Goal: Task Accomplishment & Management: Manage account settings

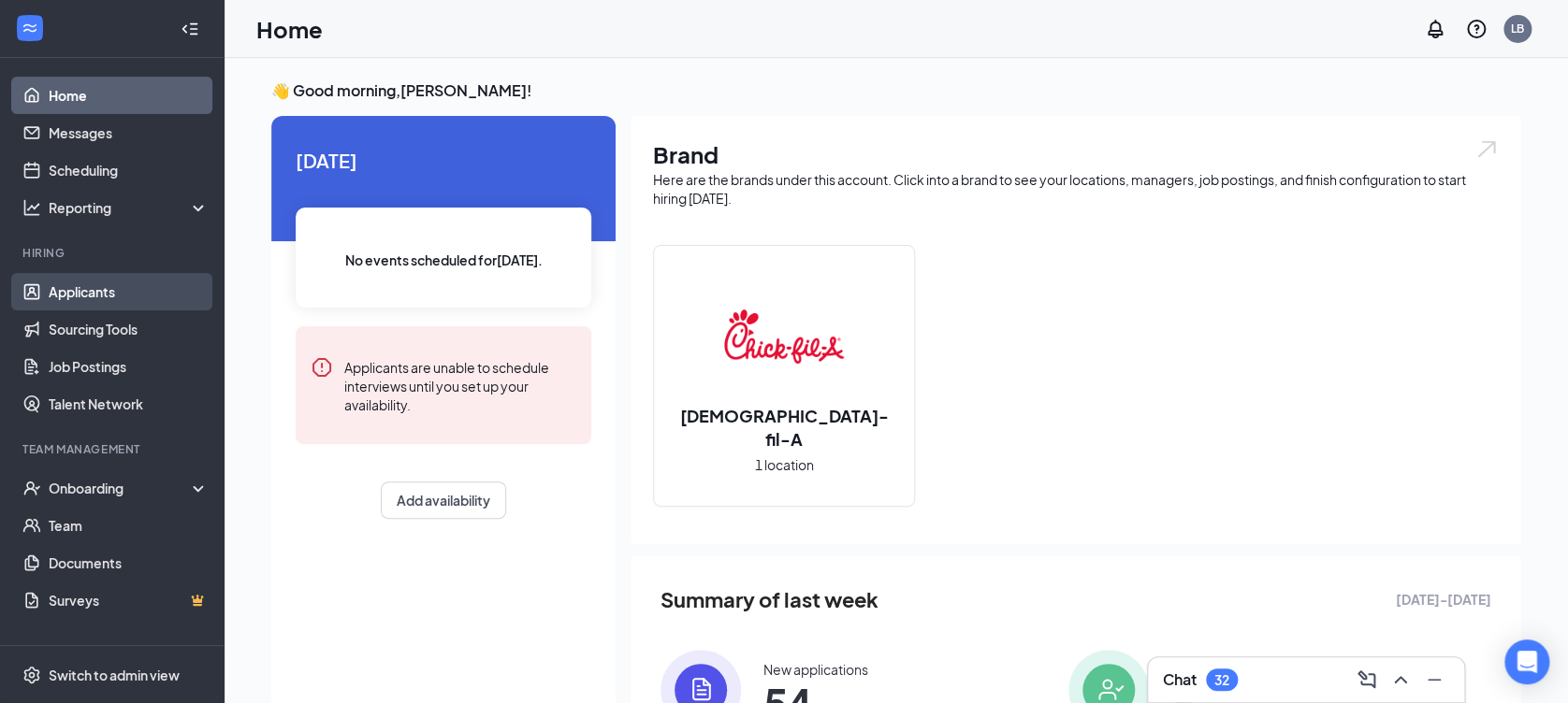
click at [71, 290] on link "Applicants" at bounding box center [129, 291] width 160 height 37
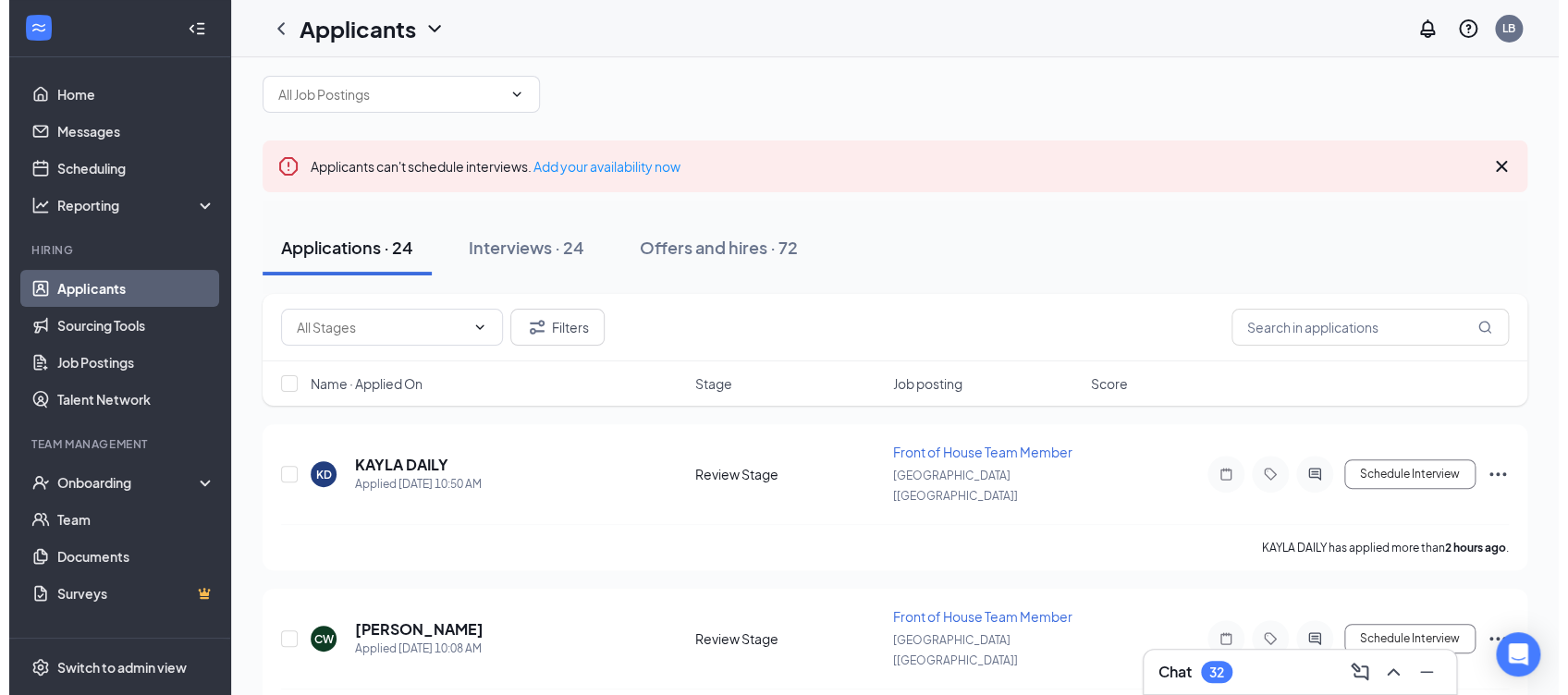
scroll to position [17, 0]
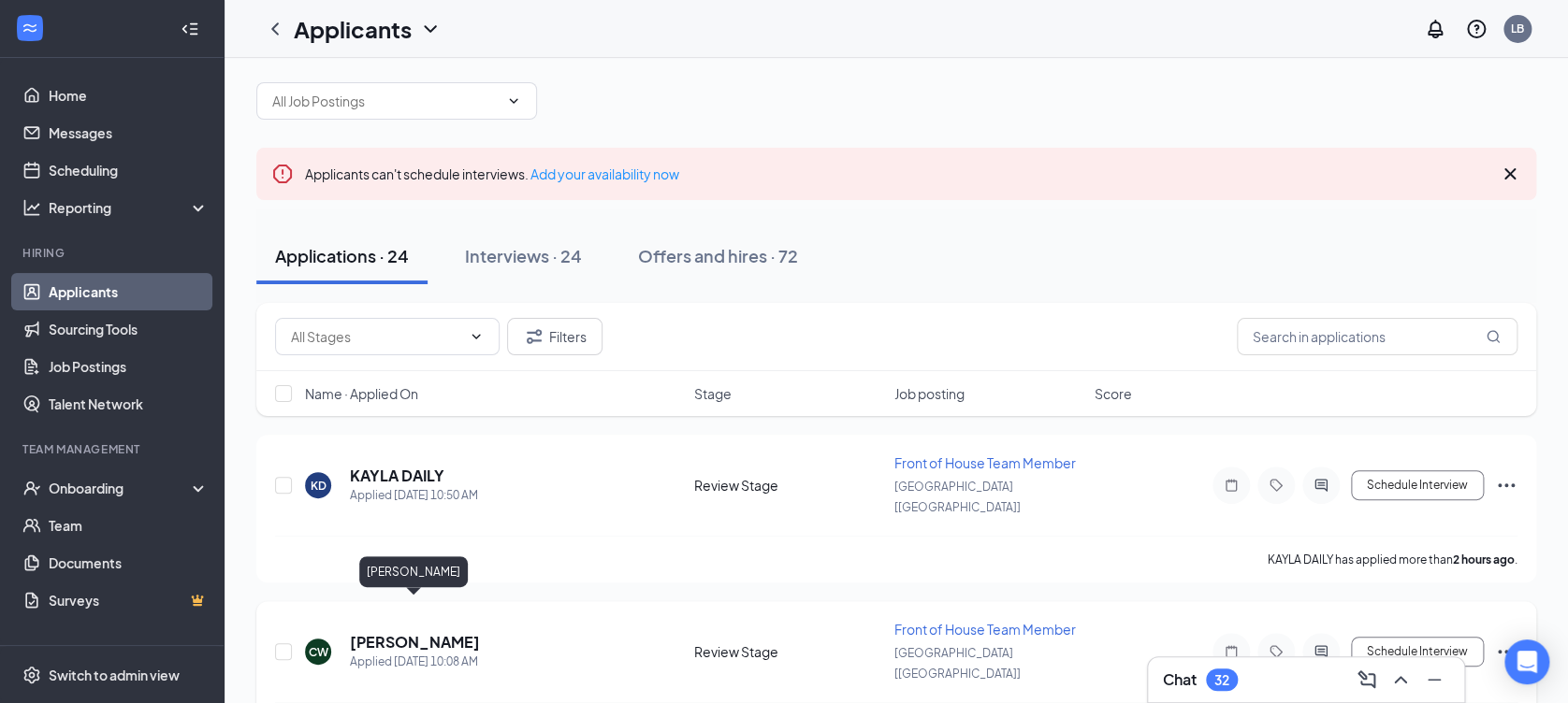
click at [420, 632] on h5 "[PERSON_NAME]" at bounding box center [415, 642] width 130 height 21
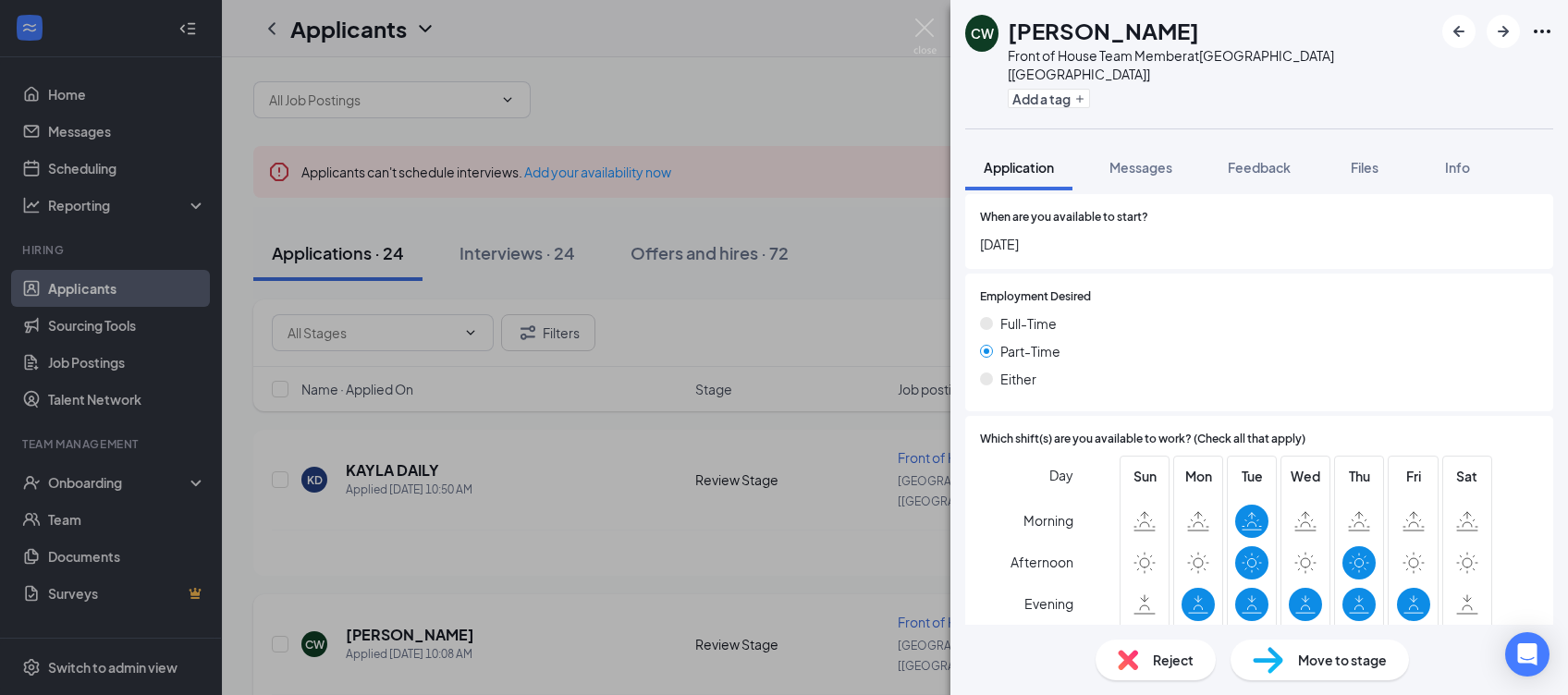
scroll to position [1035, 0]
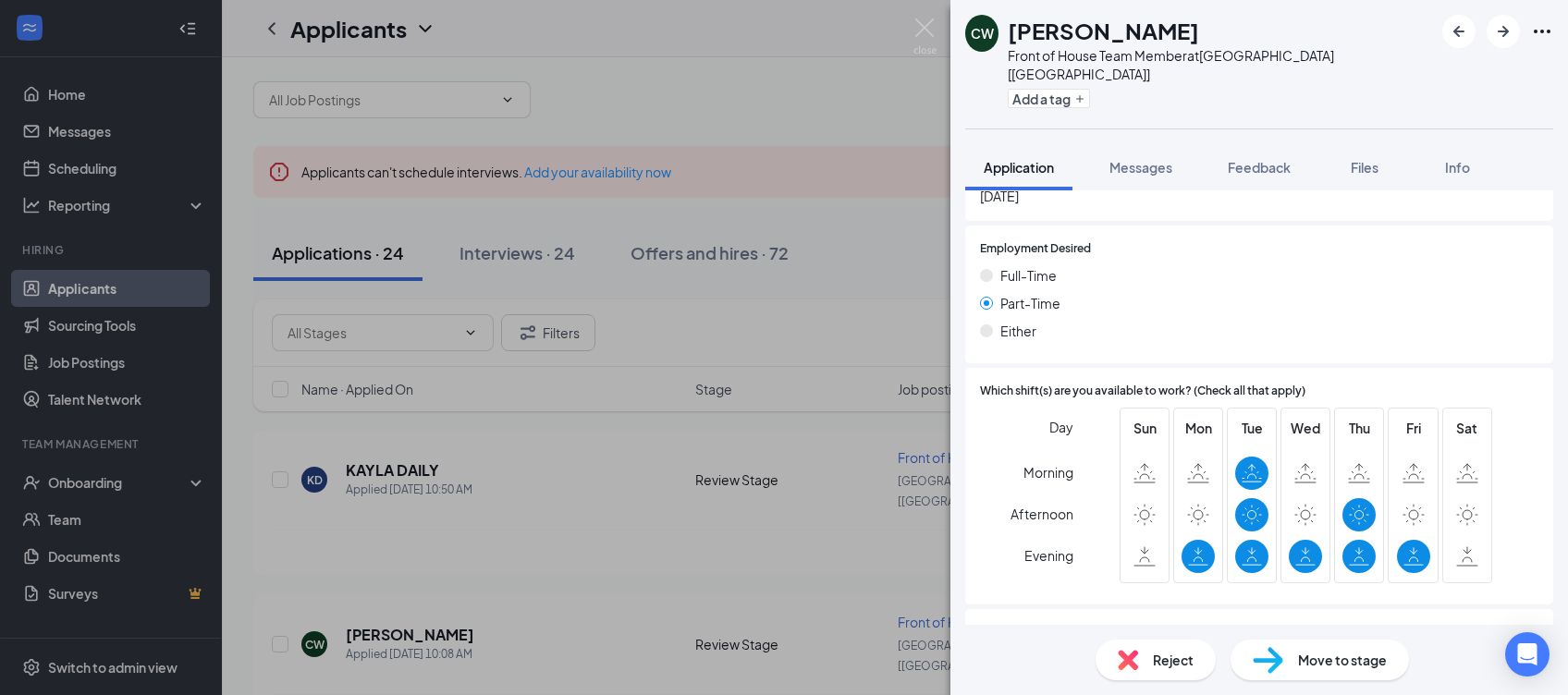
click at [449, 544] on div "CW [PERSON_NAME] Front of House Team Member at [GEOGRAPHIC_DATA] [[GEOGRAPHIC_D…" at bounding box center [784, 348] width 1568 height 695
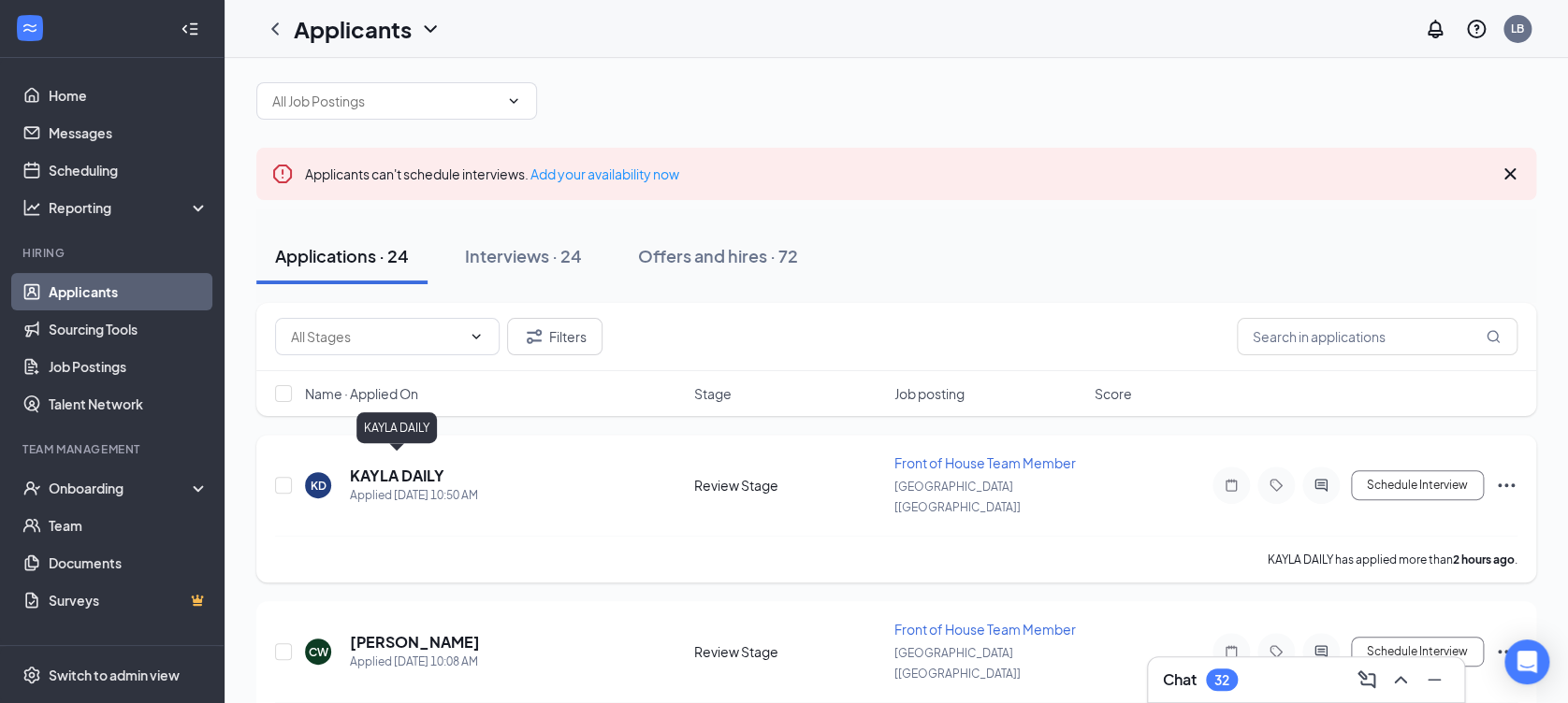
click at [389, 466] on h5 "KAYLA DAILY" at bounding box center [397, 476] width 94 height 21
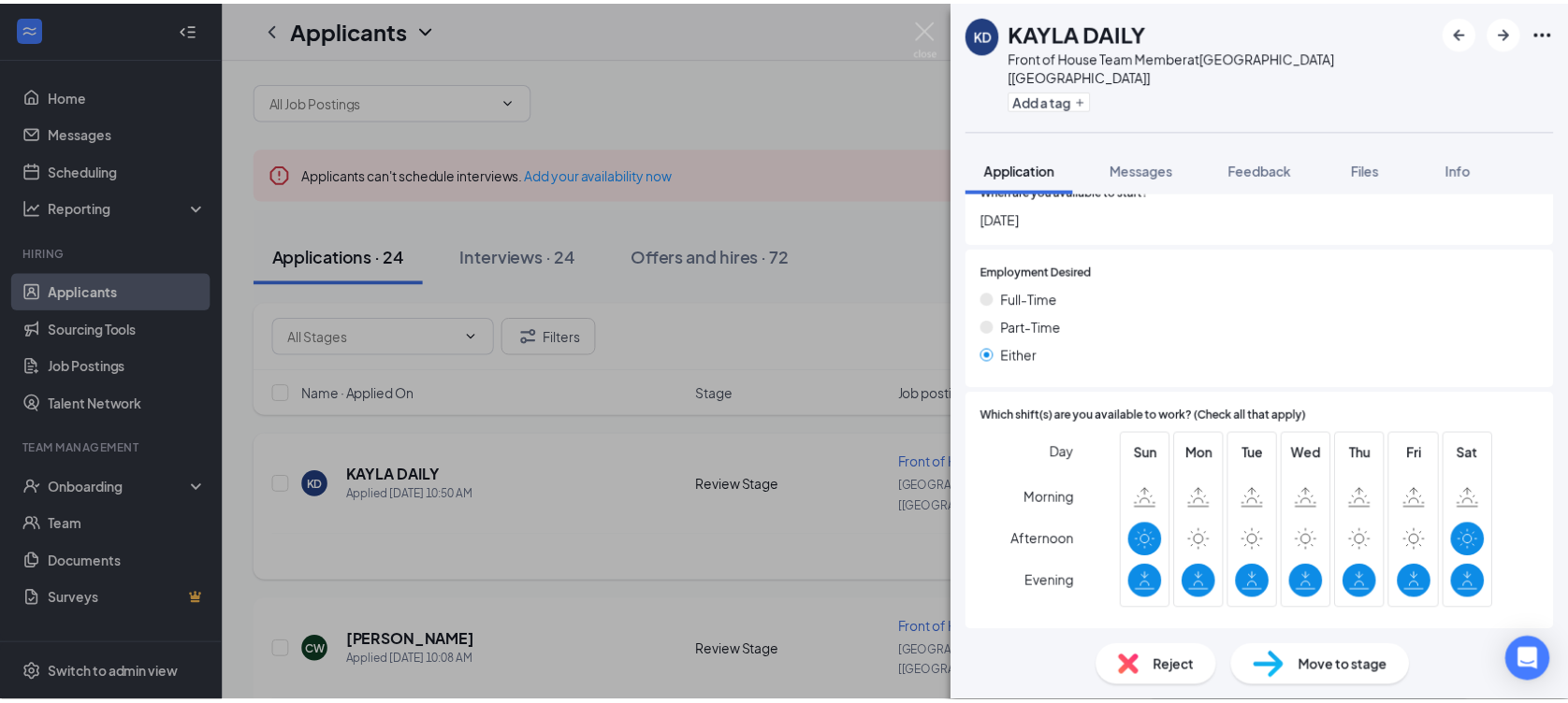
scroll to position [1008, 0]
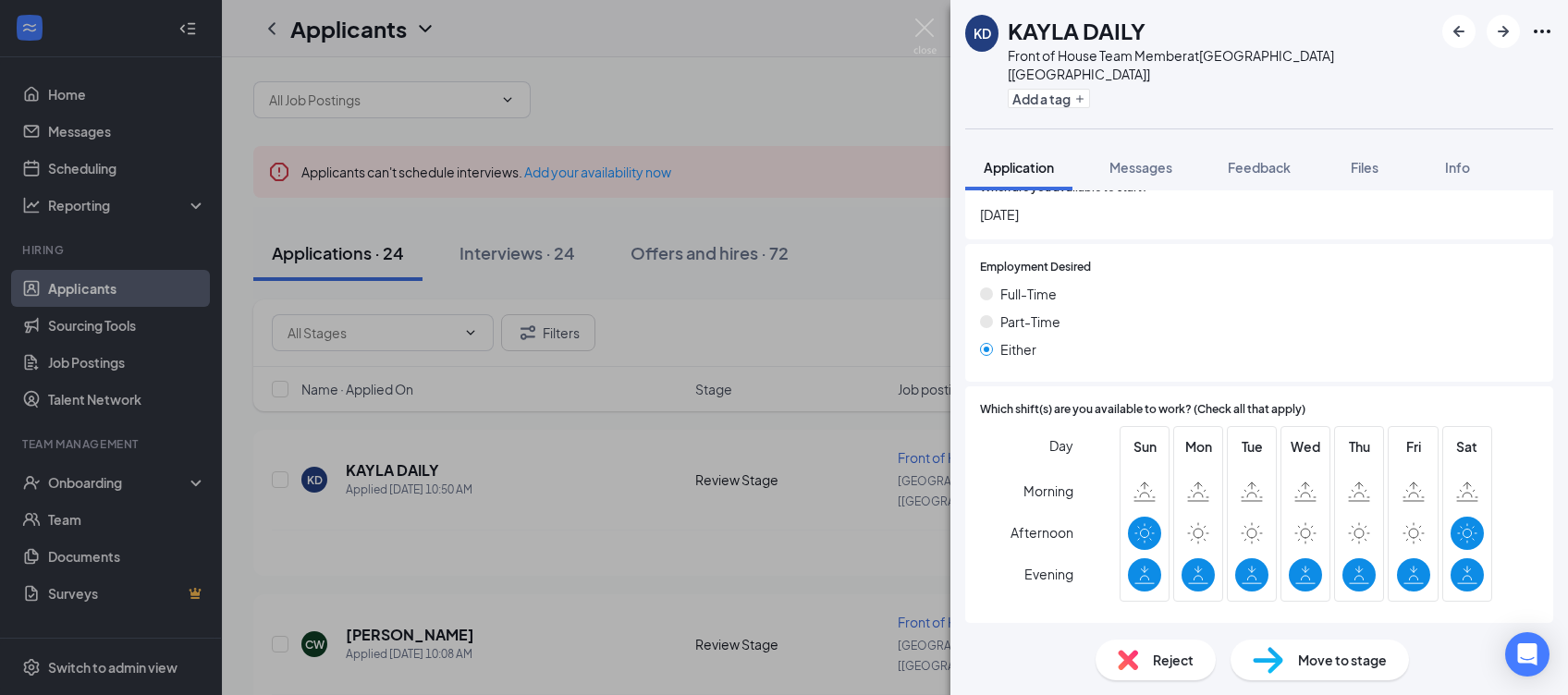
click at [548, 518] on div "KD KAYLA DAILY Front of House Team Member at [GEOGRAPHIC_DATA] [[GEOGRAPHIC_DAT…" at bounding box center [784, 348] width 1568 height 695
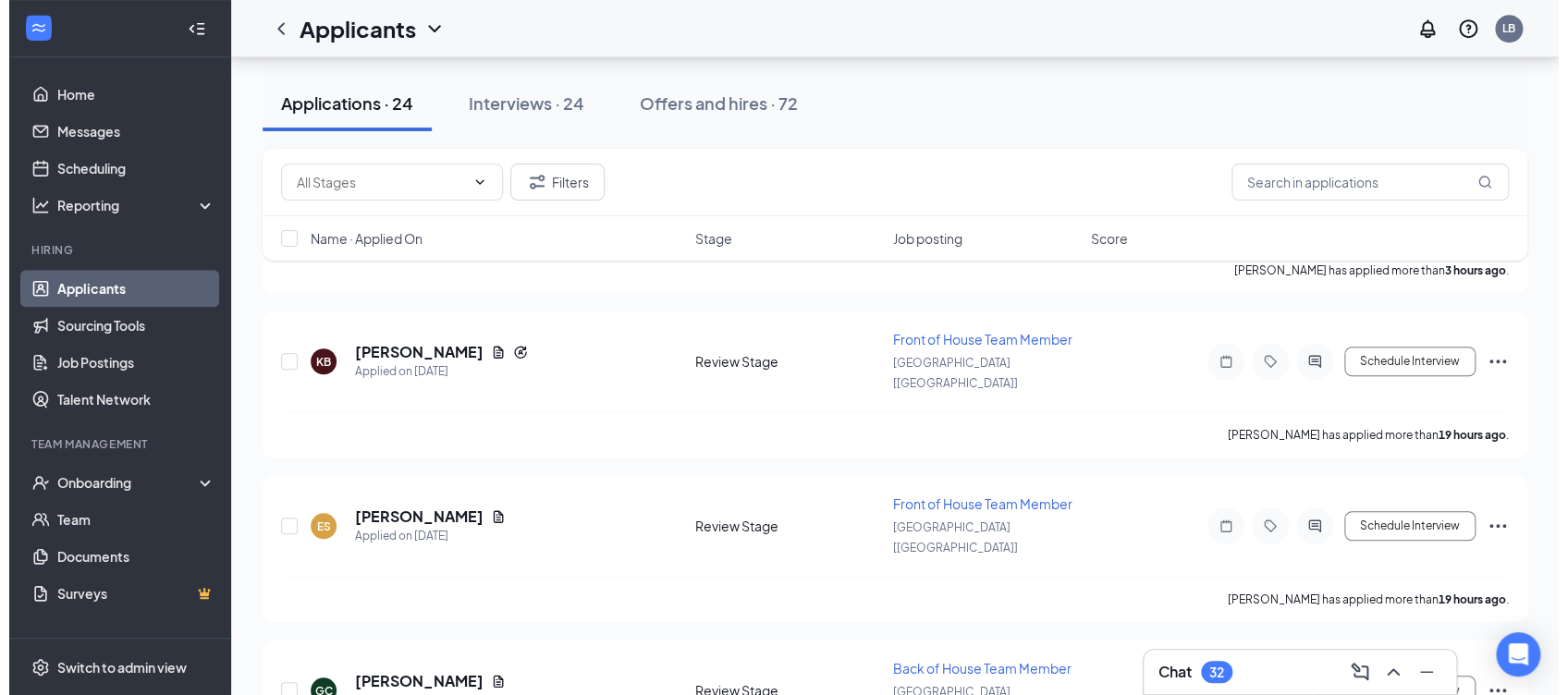
scroll to position [467, 0]
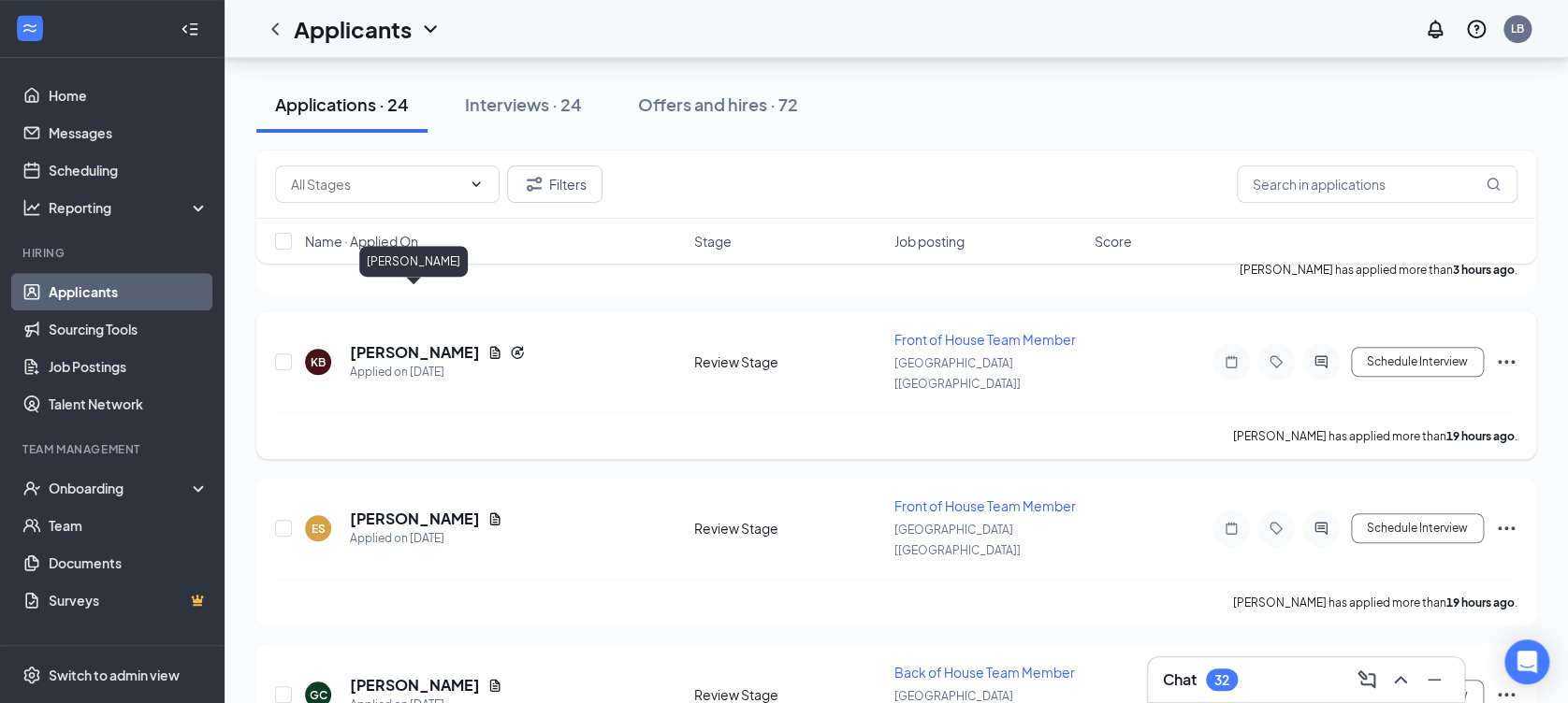
click at [442, 342] on h5 "[PERSON_NAME]" at bounding box center [415, 352] width 130 height 21
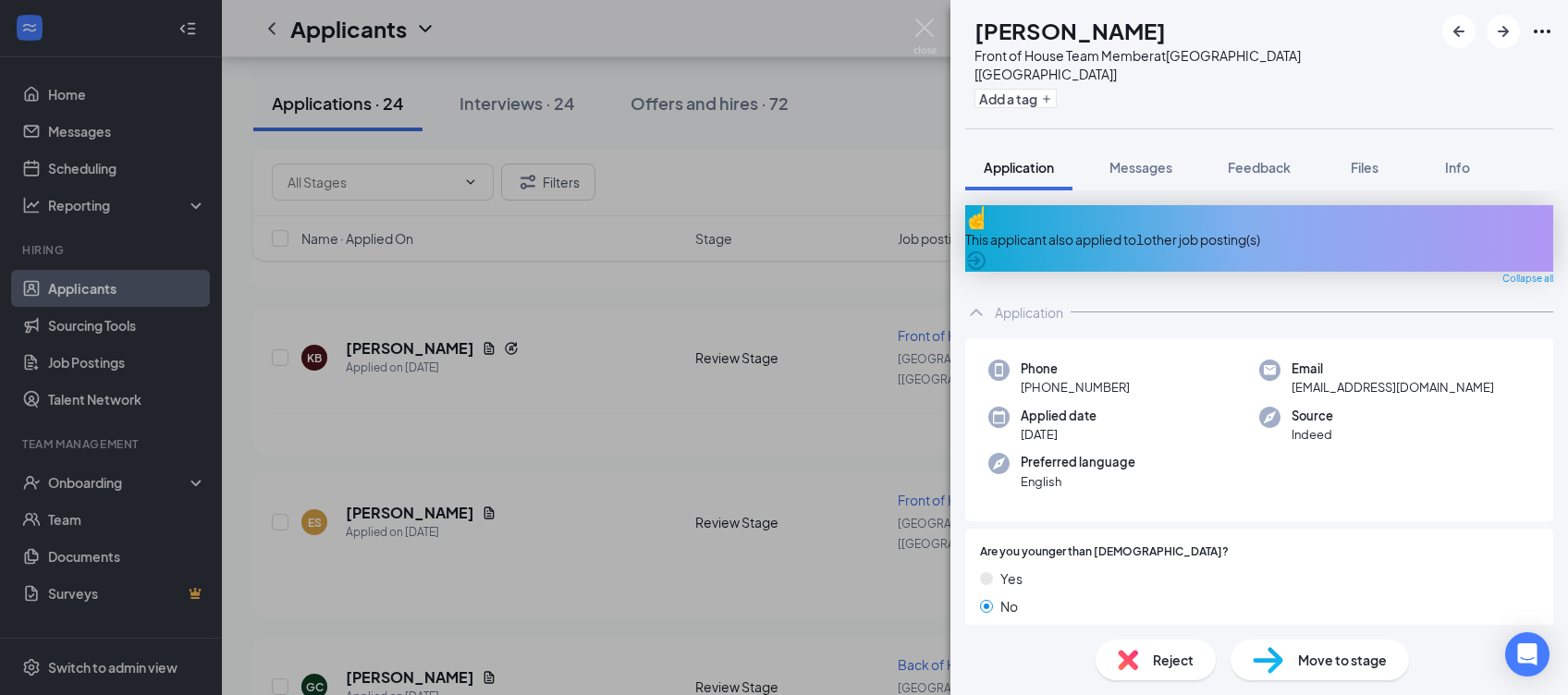
click at [393, 442] on div "KB [PERSON_NAME] Front of House Team Member at [GEOGRAPHIC_DATA] [[GEOGRAPHIC_D…" at bounding box center [784, 348] width 1568 height 695
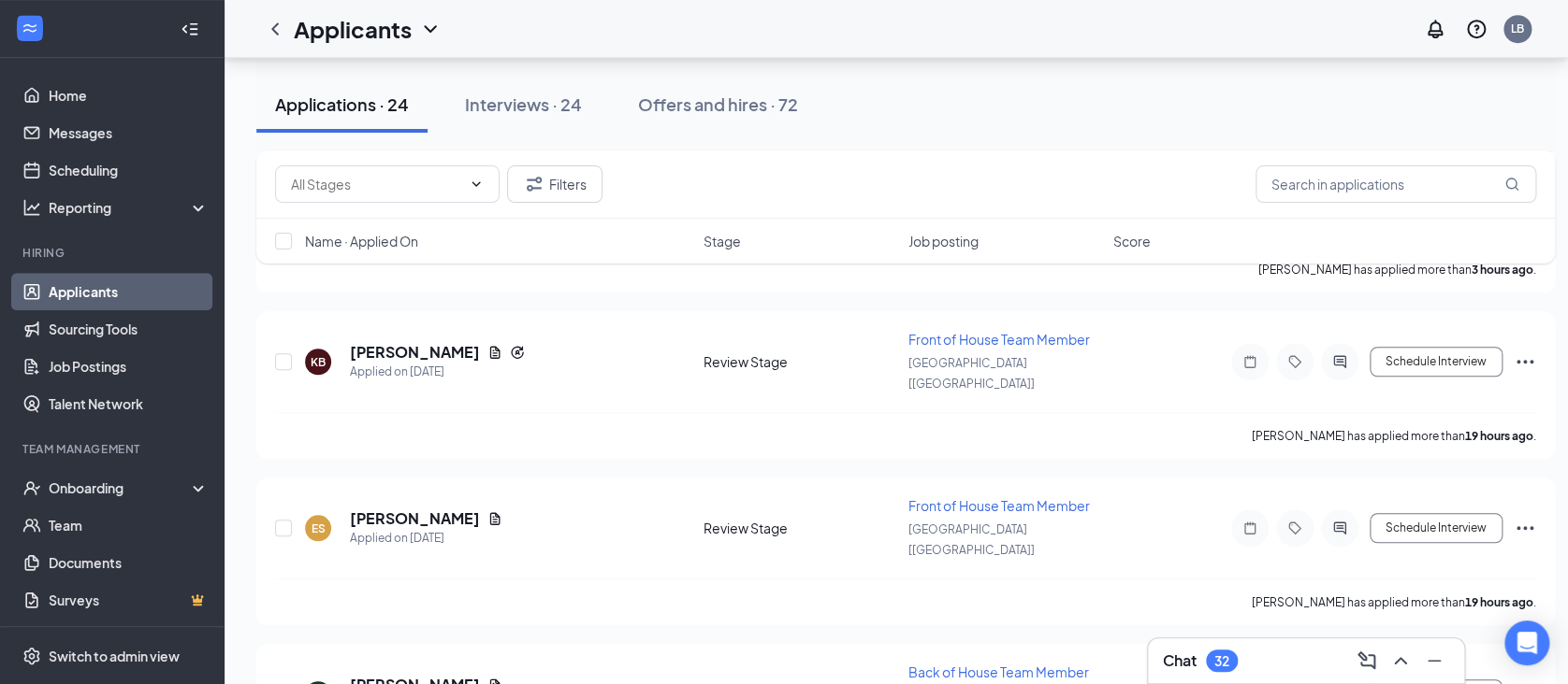
click at [397, 509] on h5 "[PERSON_NAME]" at bounding box center [415, 519] width 130 height 21
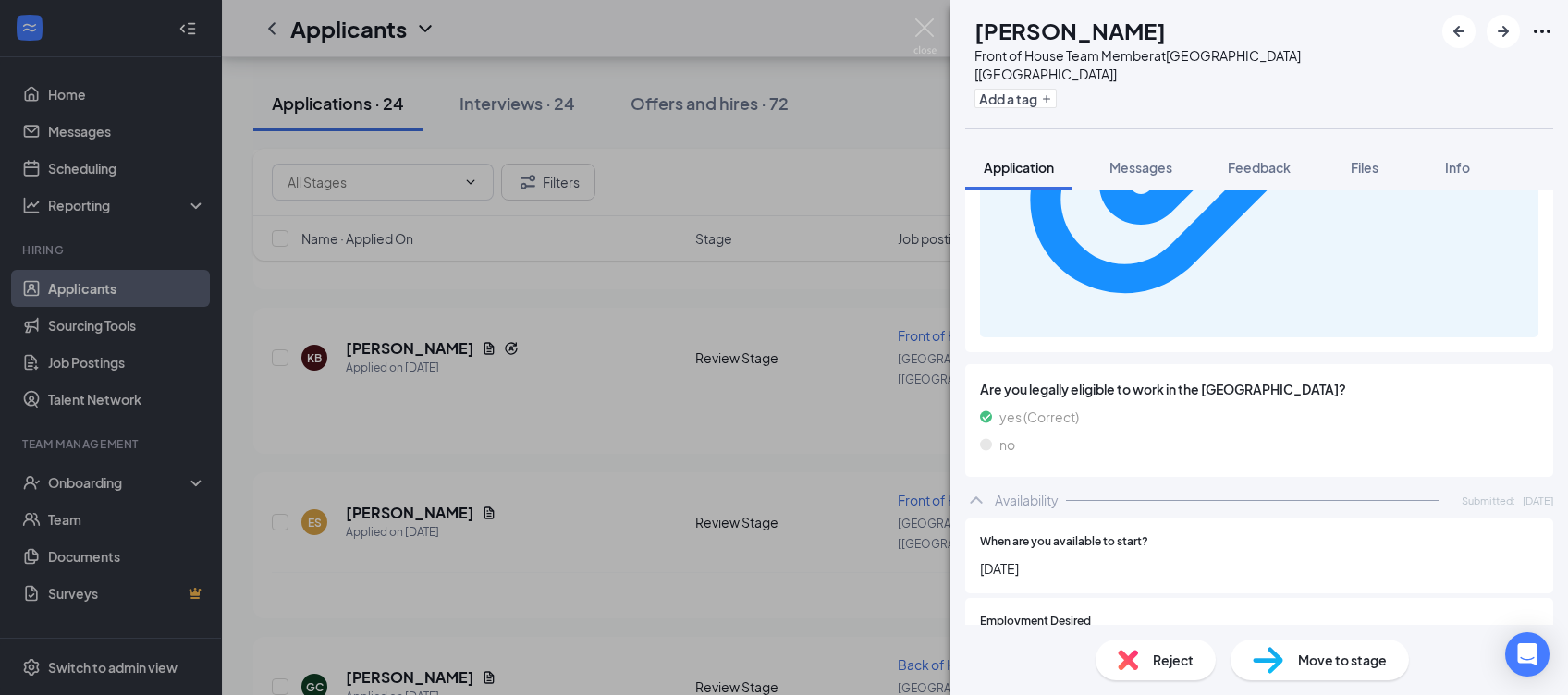
scroll to position [1065, 0]
click at [392, 577] on div "ES [PERSON_NAME] Front of House Team Member at [GEOGRAPHIC_DATA] [[GEOGRAPHIC_D…" at bounding box center [784, 348] width 1568 height 695
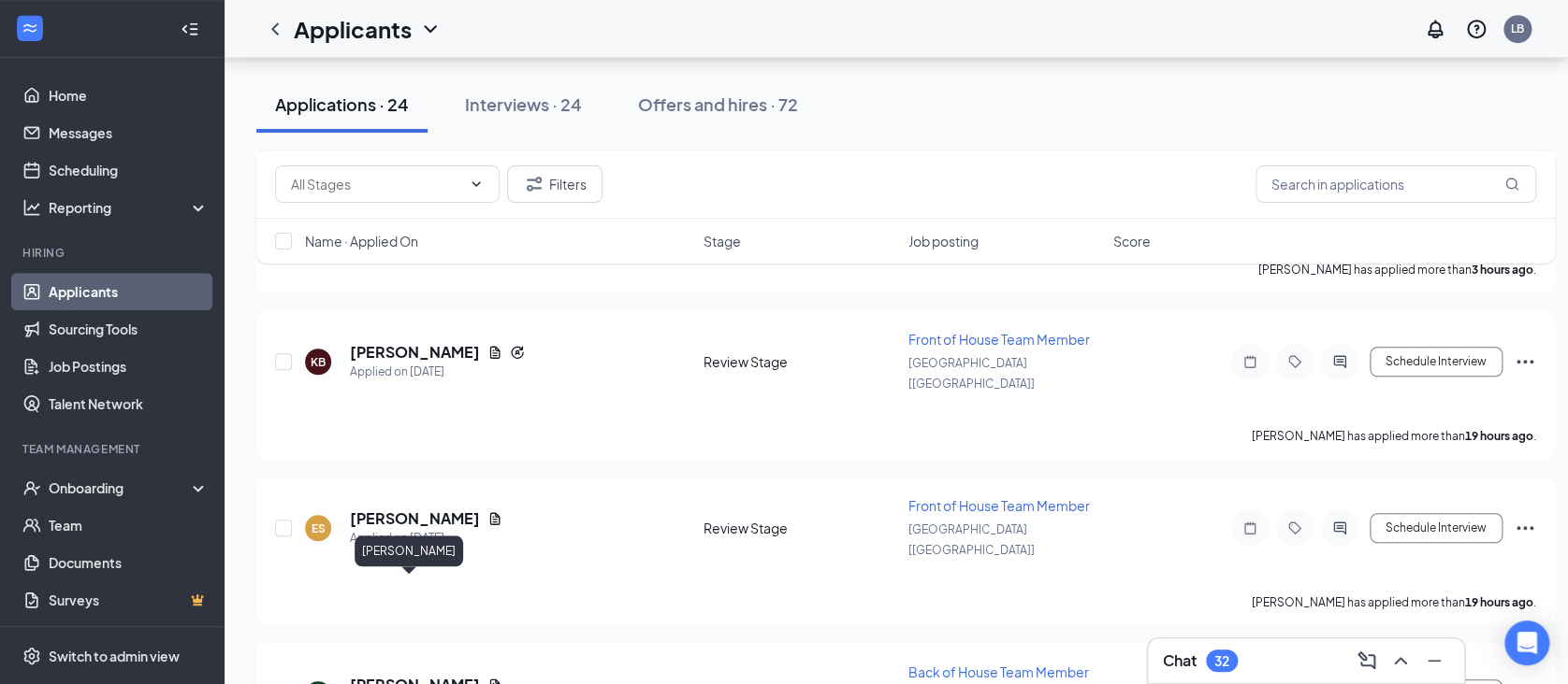
click at [397, 675] on h5 "[PERSON_NAME]" at bounding box center [415, 686] width 130 height 21
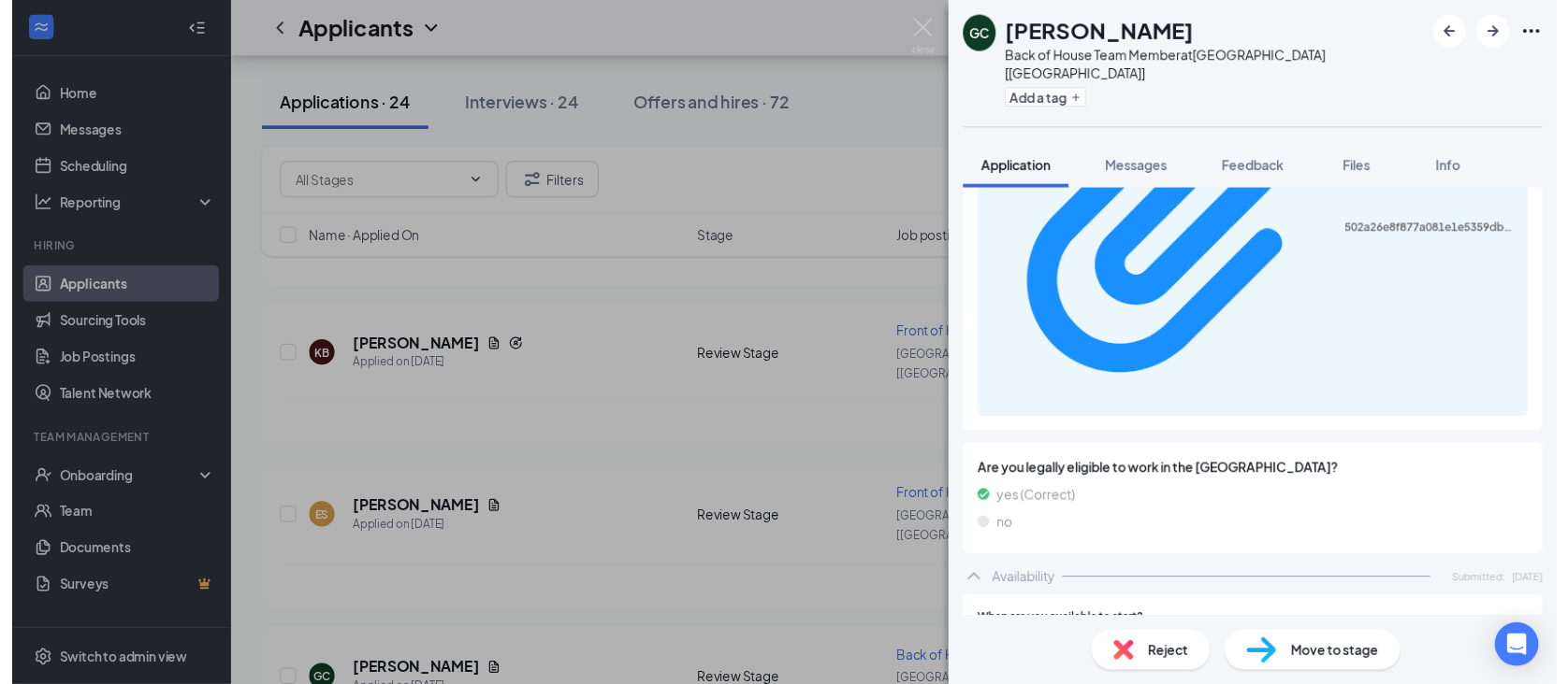
scroll to position [1112, 0]
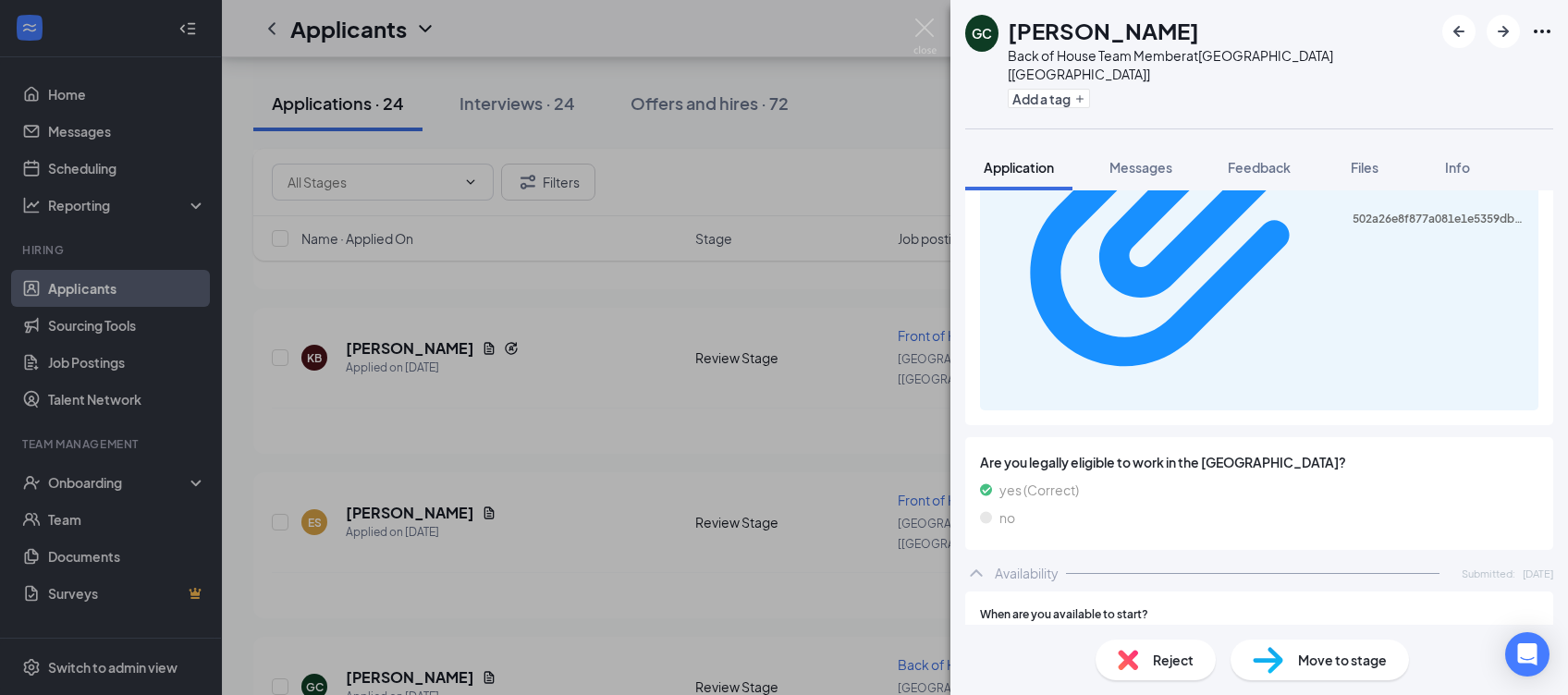
click at [539, 587] on div "GC [PERSON_NAME] Back of House Team Member at [GEOGRAPHIC_DATA] [[GEOGRAPHIC_DA…" at bounding box center [784, 348] width 1568 height 695
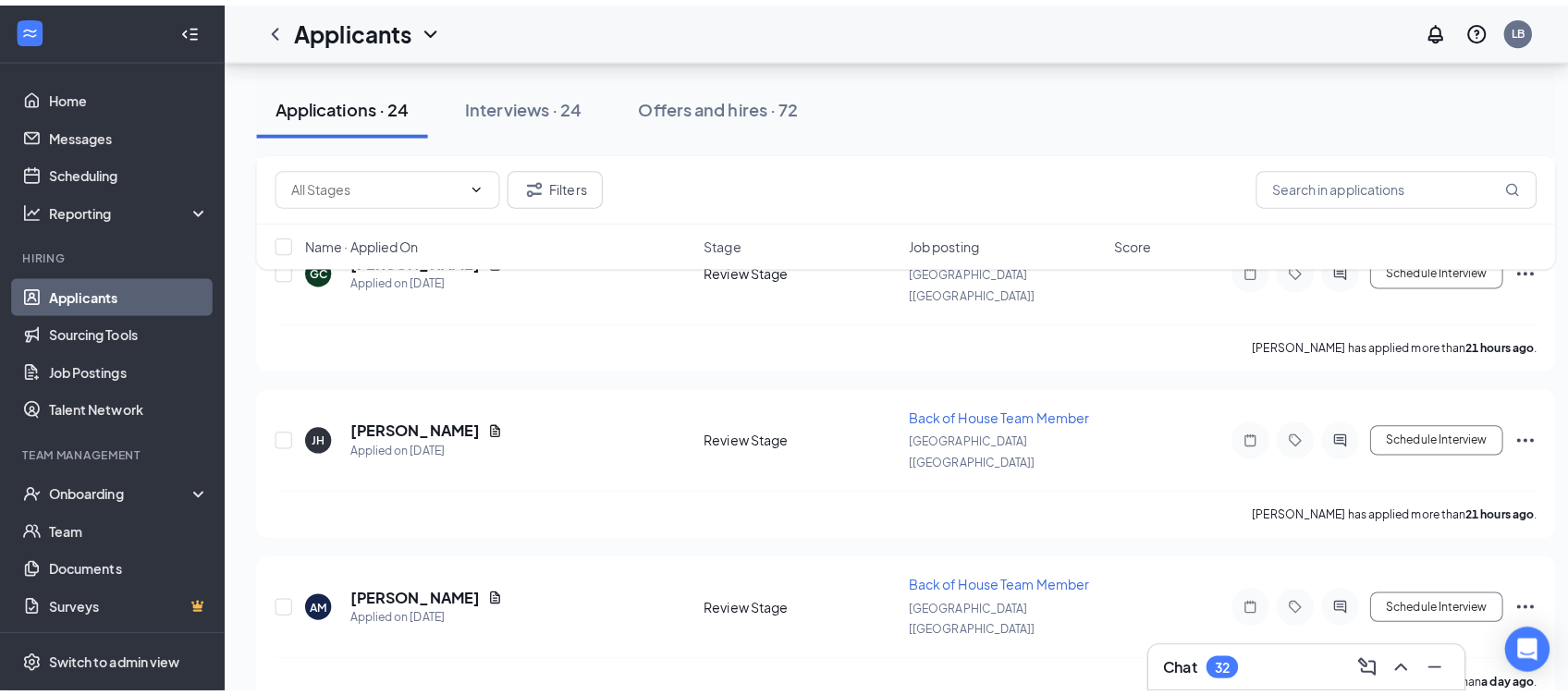
scroll to position [890, 0]
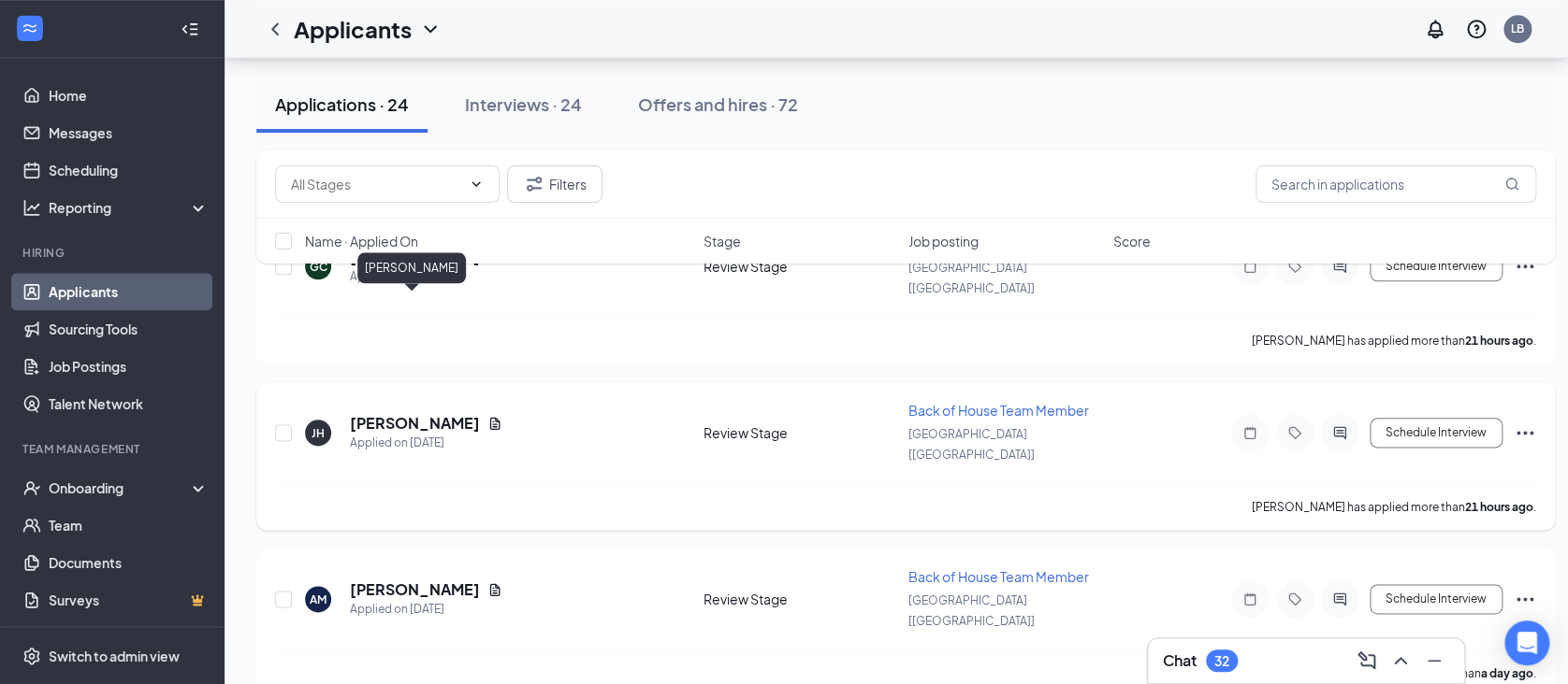
click at [430, 413] on h5 "[PERSON_NAME]" at bounding box center [415, 424] width 130 height 21
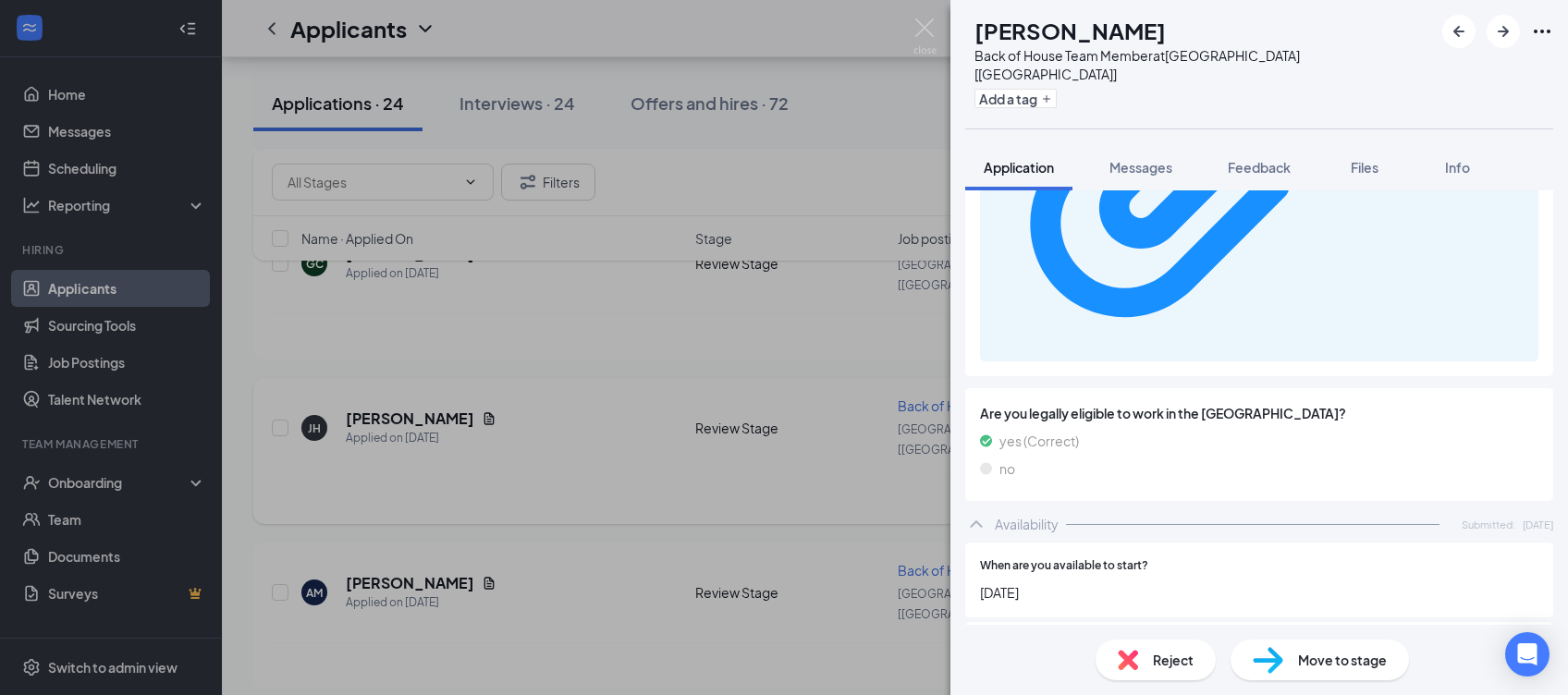
scroll to position [1042, 0]
click at [423, 445] on div "[PERSON_NAME] [PERSON_NAME] Back of House Team Member at [GEOGRAPHIC_DATA] [[GE…" at bounding box center [784, 348] width 1568 height 695
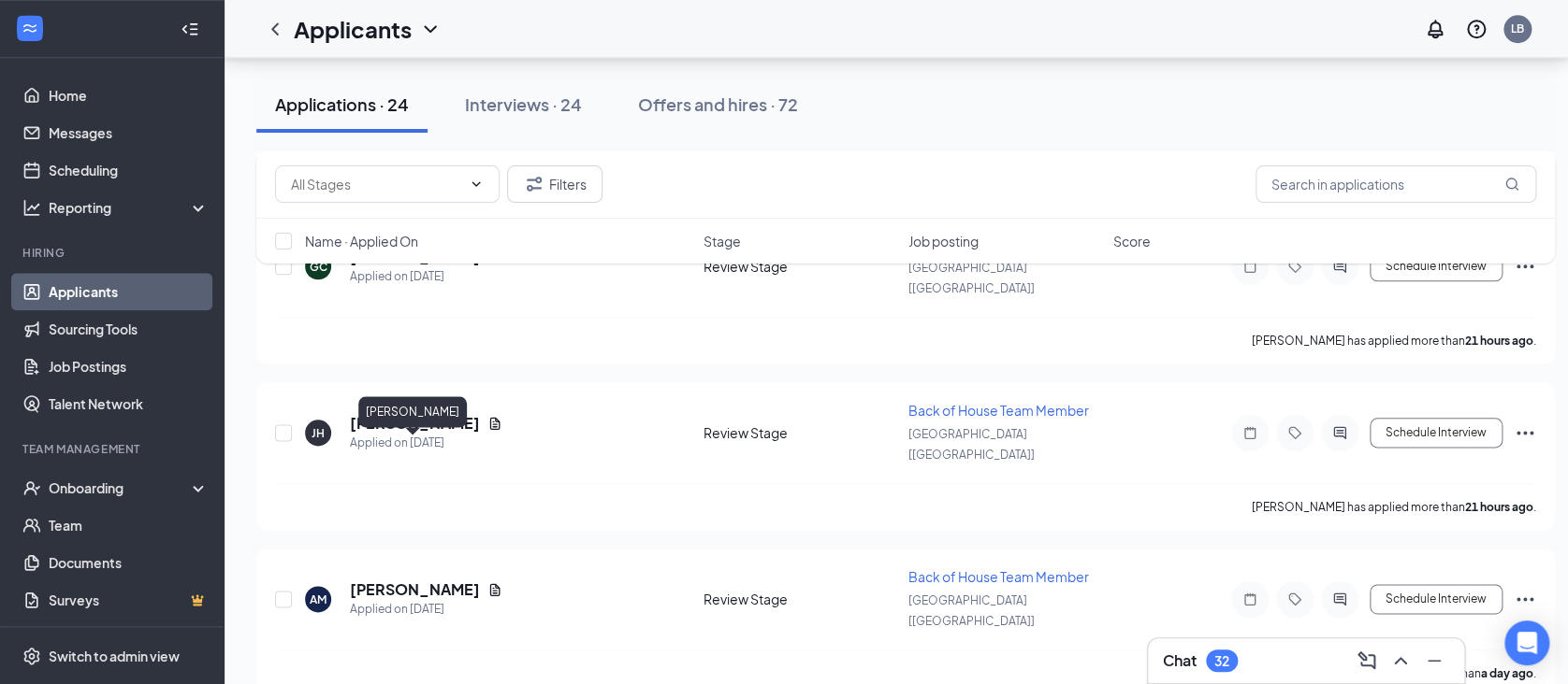
click at [428, 579] on h5 "[PERSON_NAME]" at bounding box center [415, 590] width 130 height 21
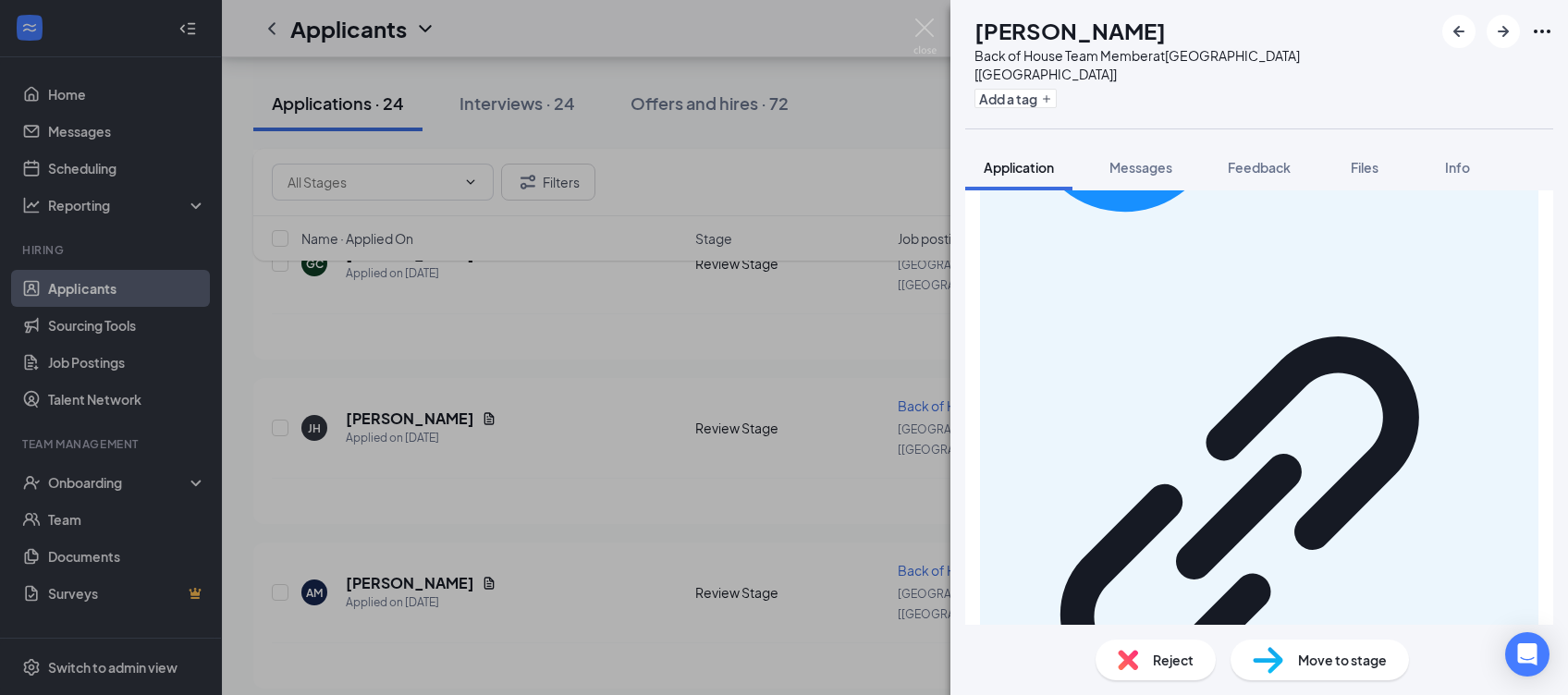
scroll to position [1156, 0]
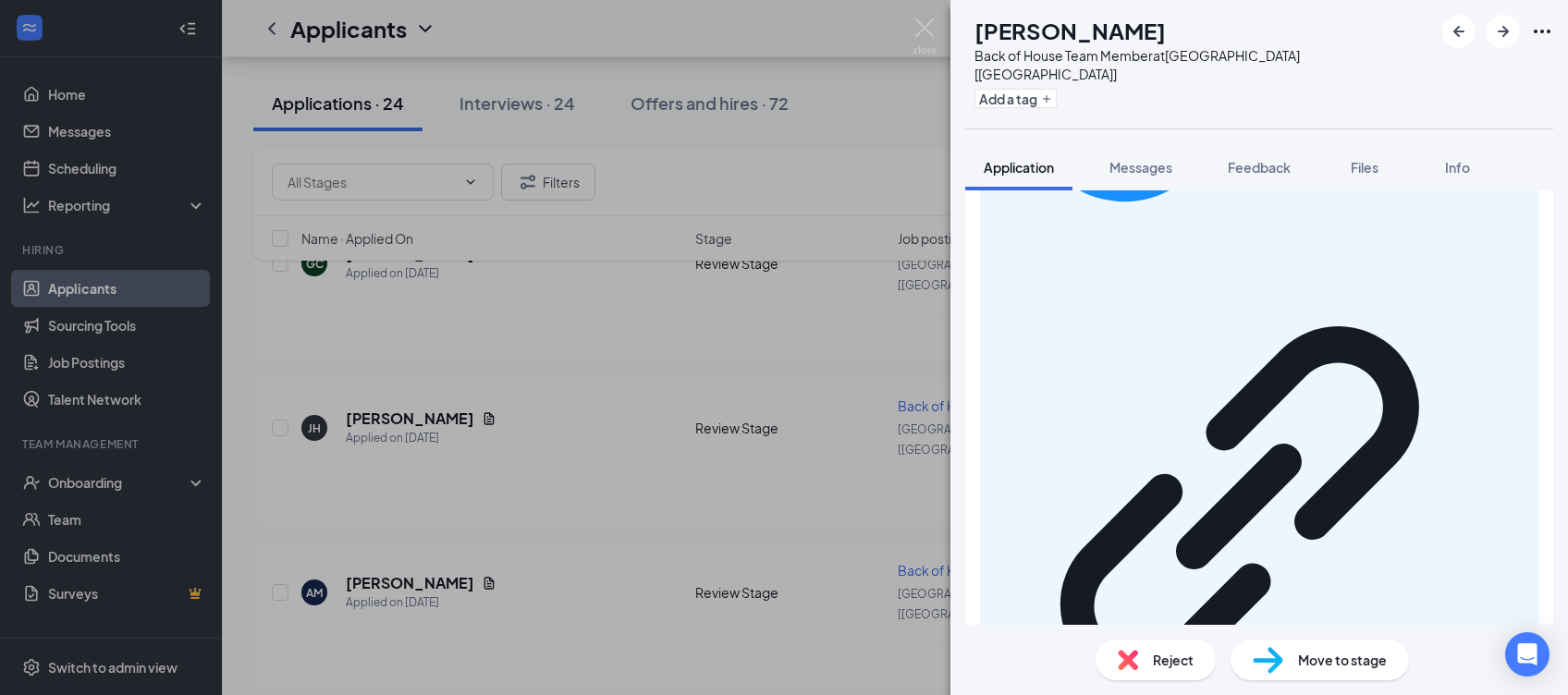
click at [429, 584] on div "AM [PERSON_NAME] Back of House Team Member at [GEOGRAPHIC_DATA] [[GEOGRAPHIC_DA…" at bounding box center [784, 348] width 1568 height 695
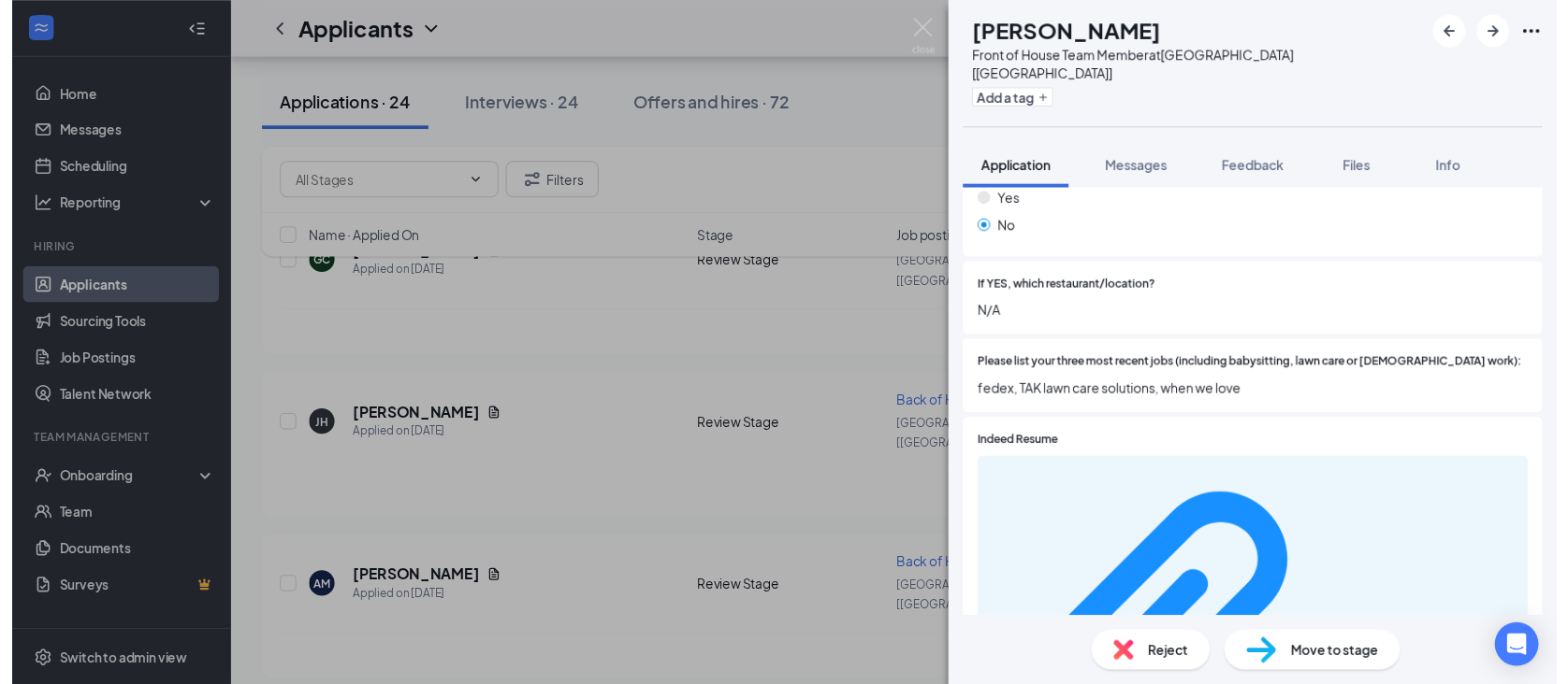
scroll to position [586, 0]
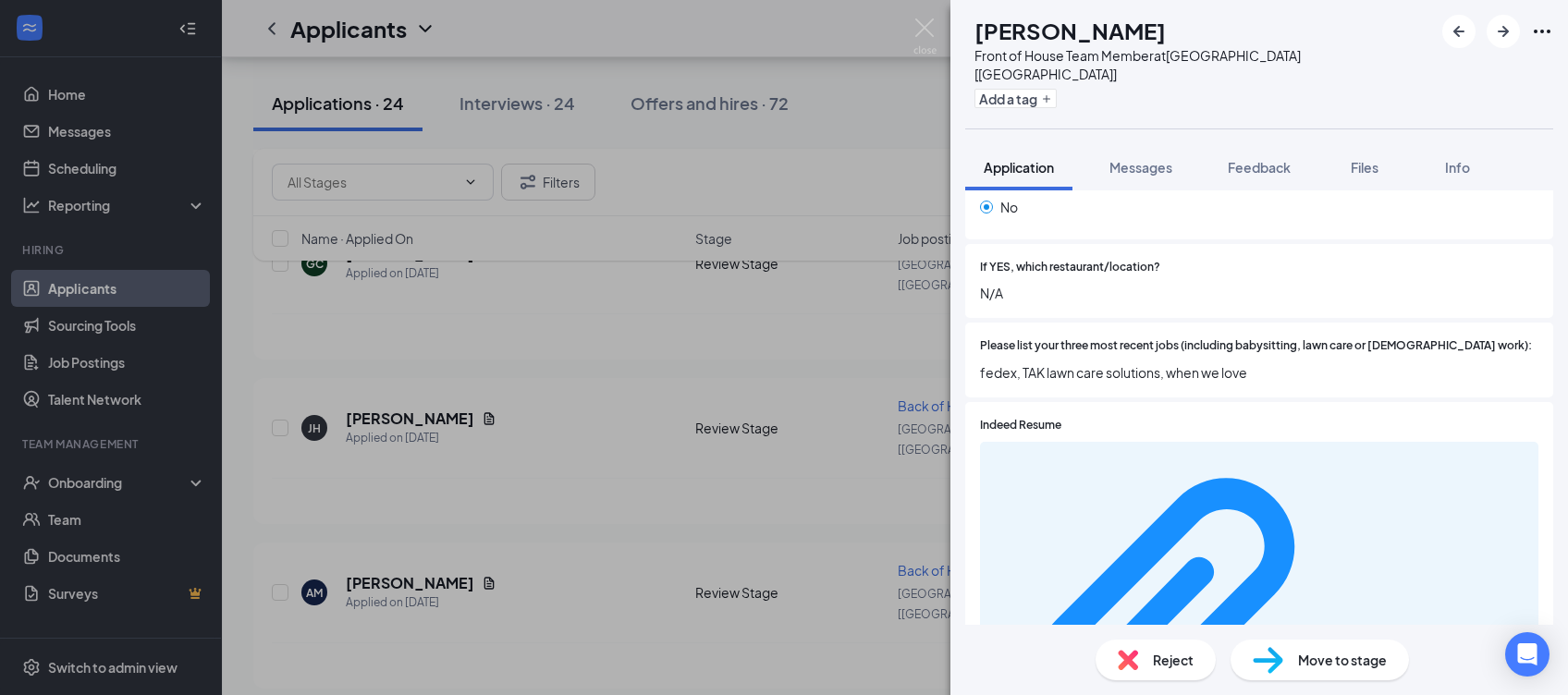
click at [570, 661] on div "TH [PERSON_NAME] Front of House Team Member at [GEOGRAPHIC_DATA] [[GEOGRAPHIC_D…" at bounding box center [784, 348] width 1568 height 695
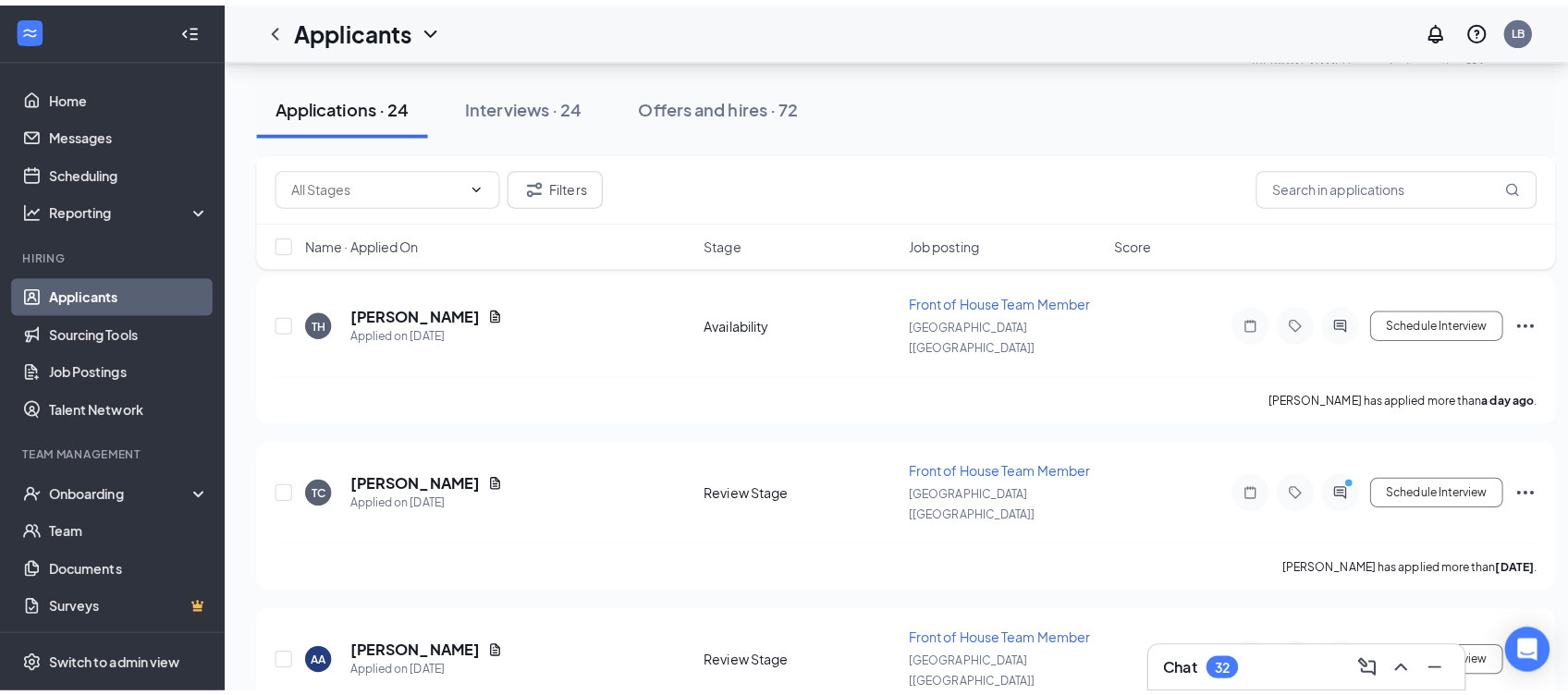
scroll to position [1332, 0]
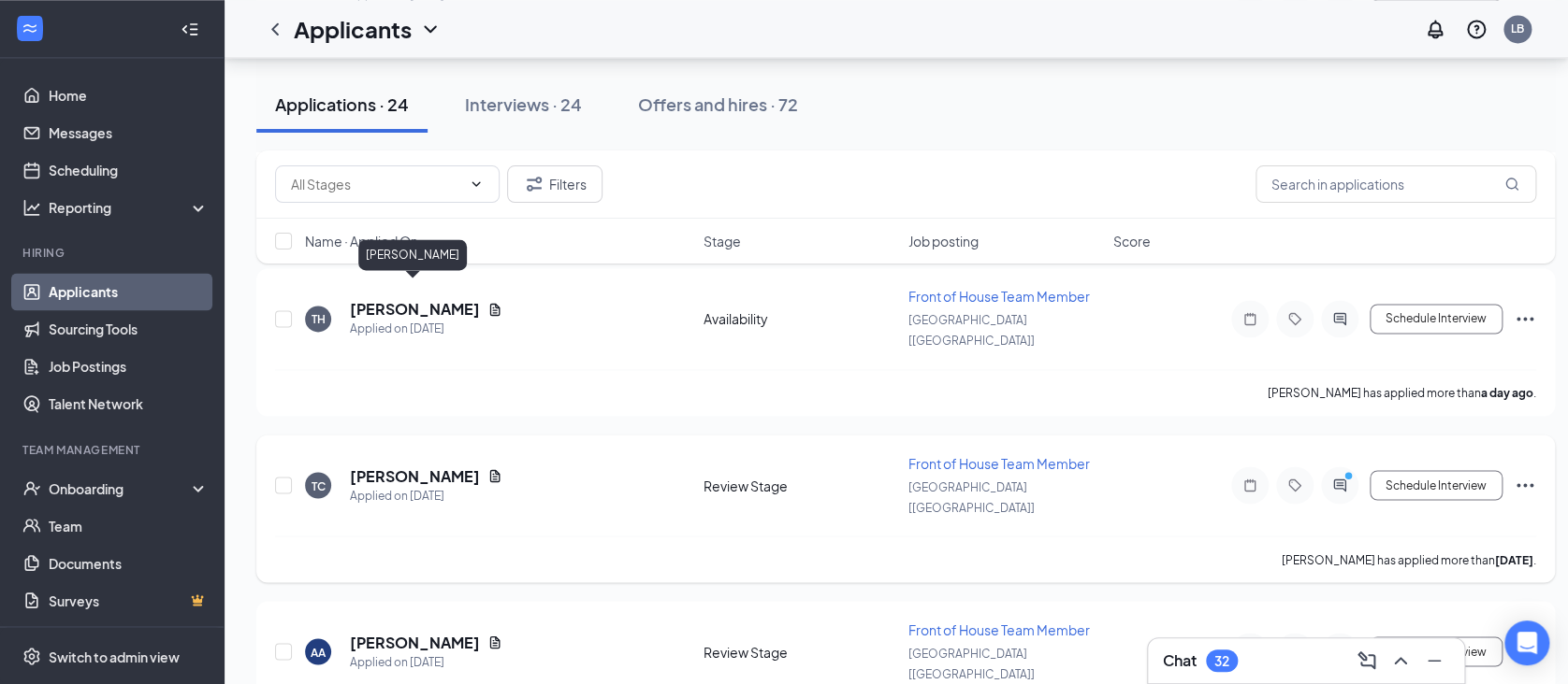
click at [411, 466] on h5 "[PERSON_NAME]" at bounding box center [415, 476] width 130 height 21
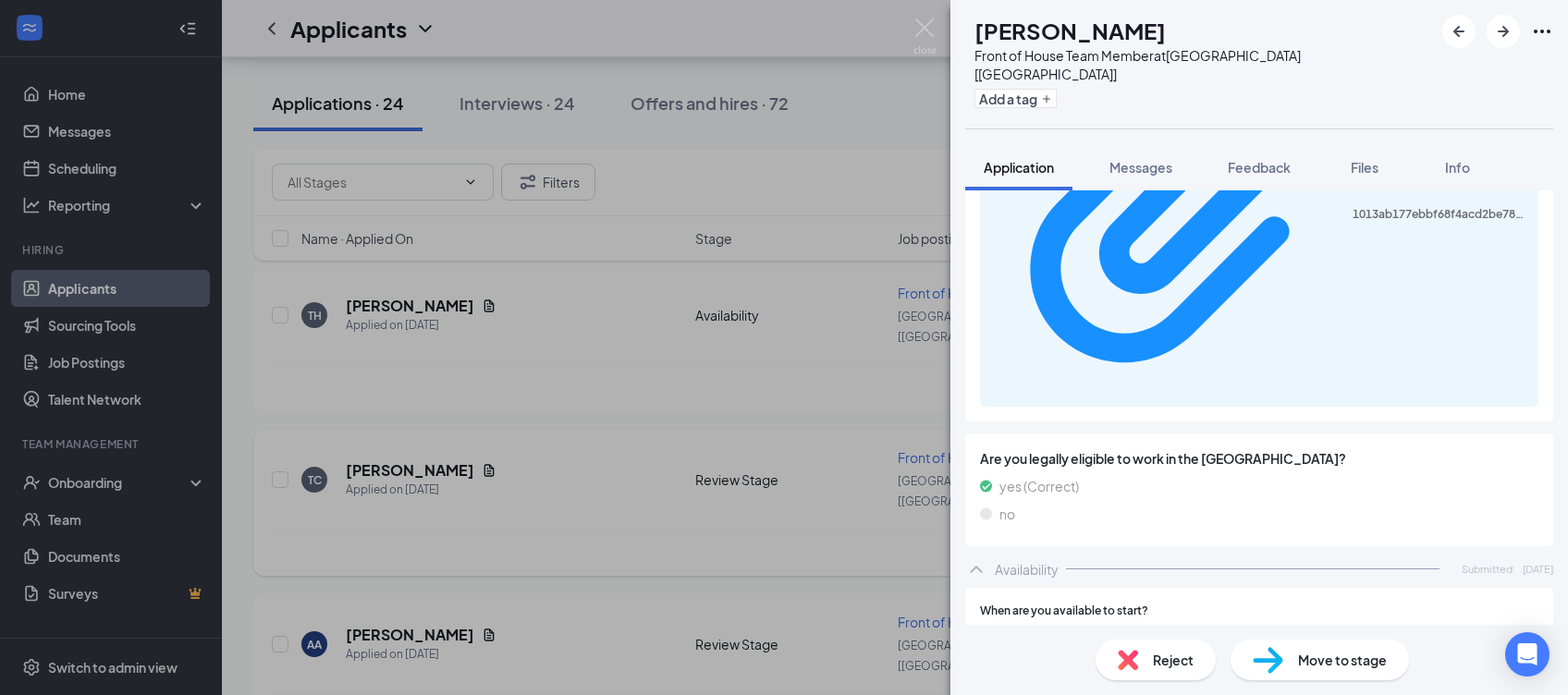
scroll to position [1046, 0]
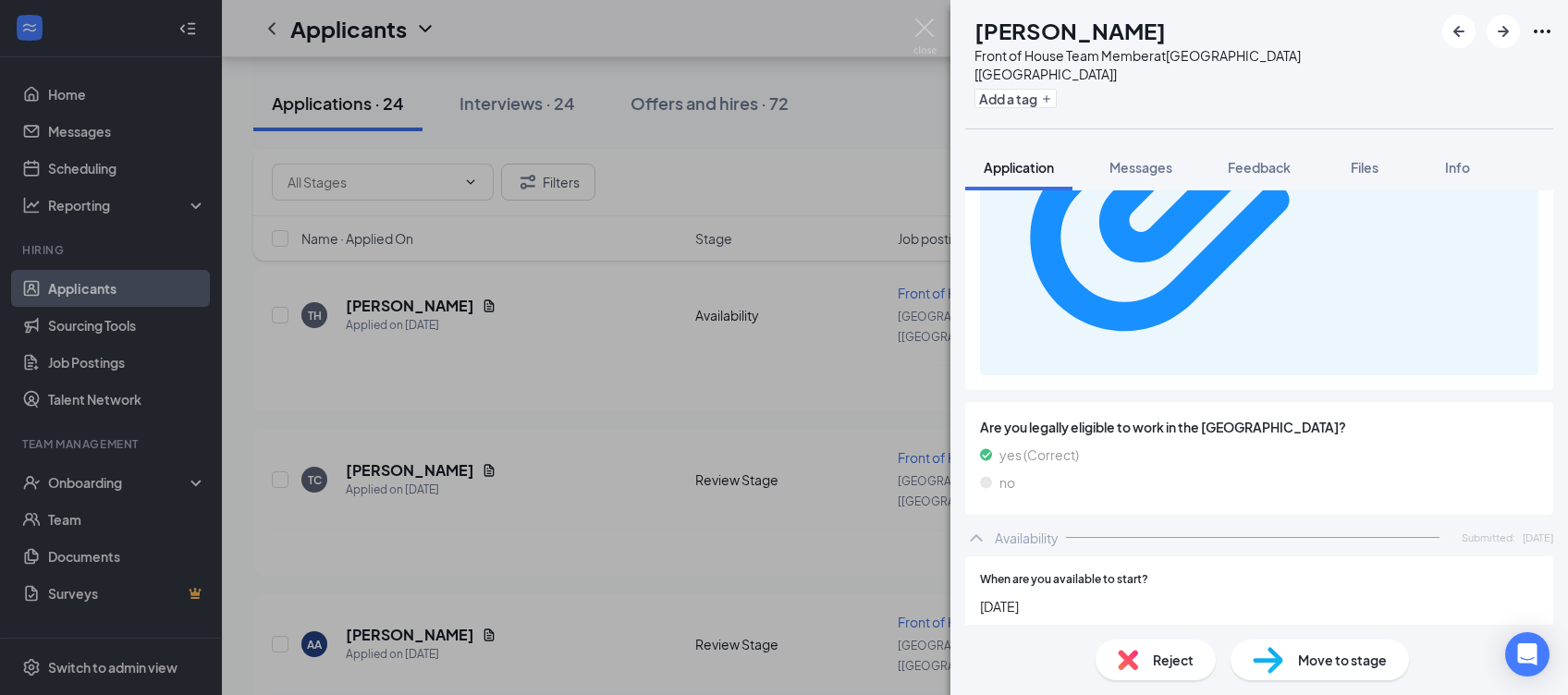
click at [396, 428] on div "TC [PERSON_NAME] Front of House Team Member at [GEOGRAPHIC_DATA] [[GEOGRAPHIC_D…" at bounding box center [784, 348] width 1568 height 695
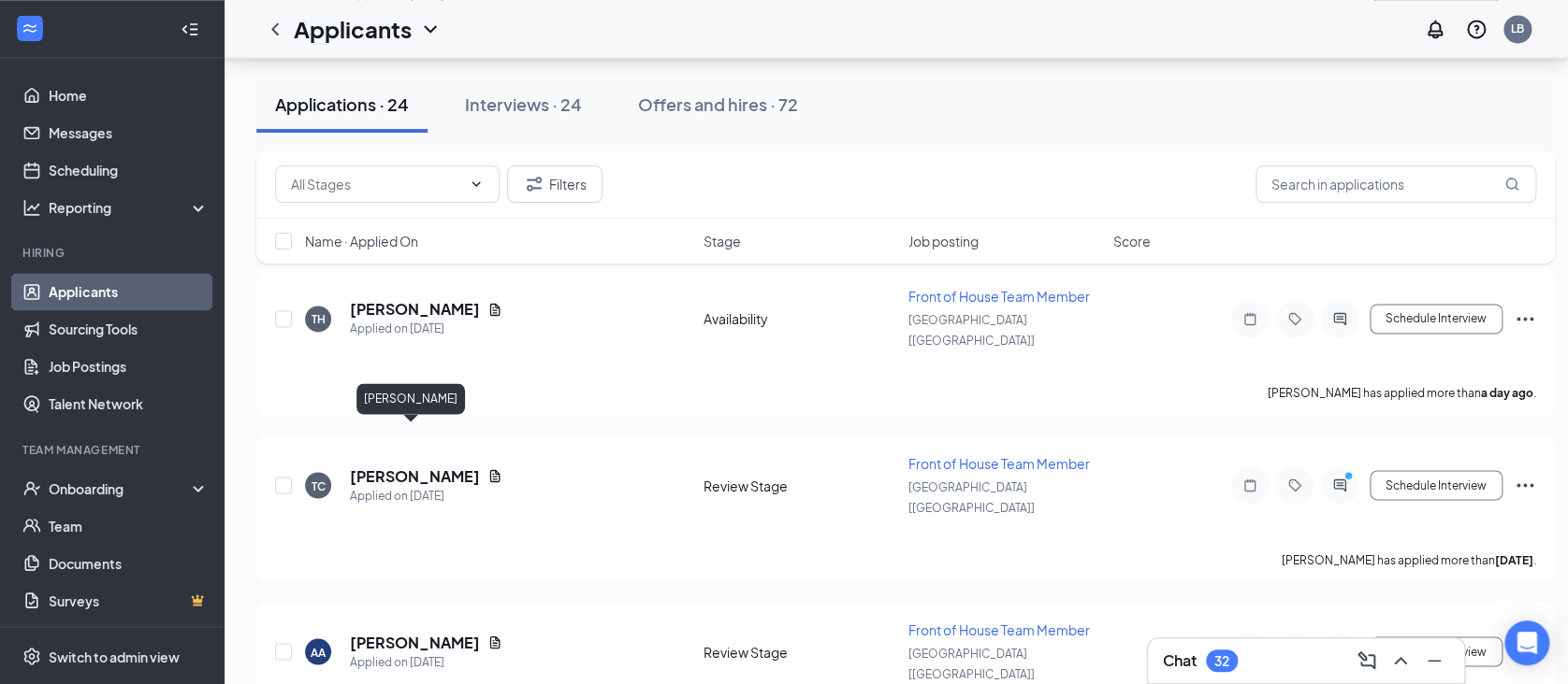
click at [400, 632] on h5 "[PERSON_NAME]" at bounding box center [415, 642] width 130 height 21
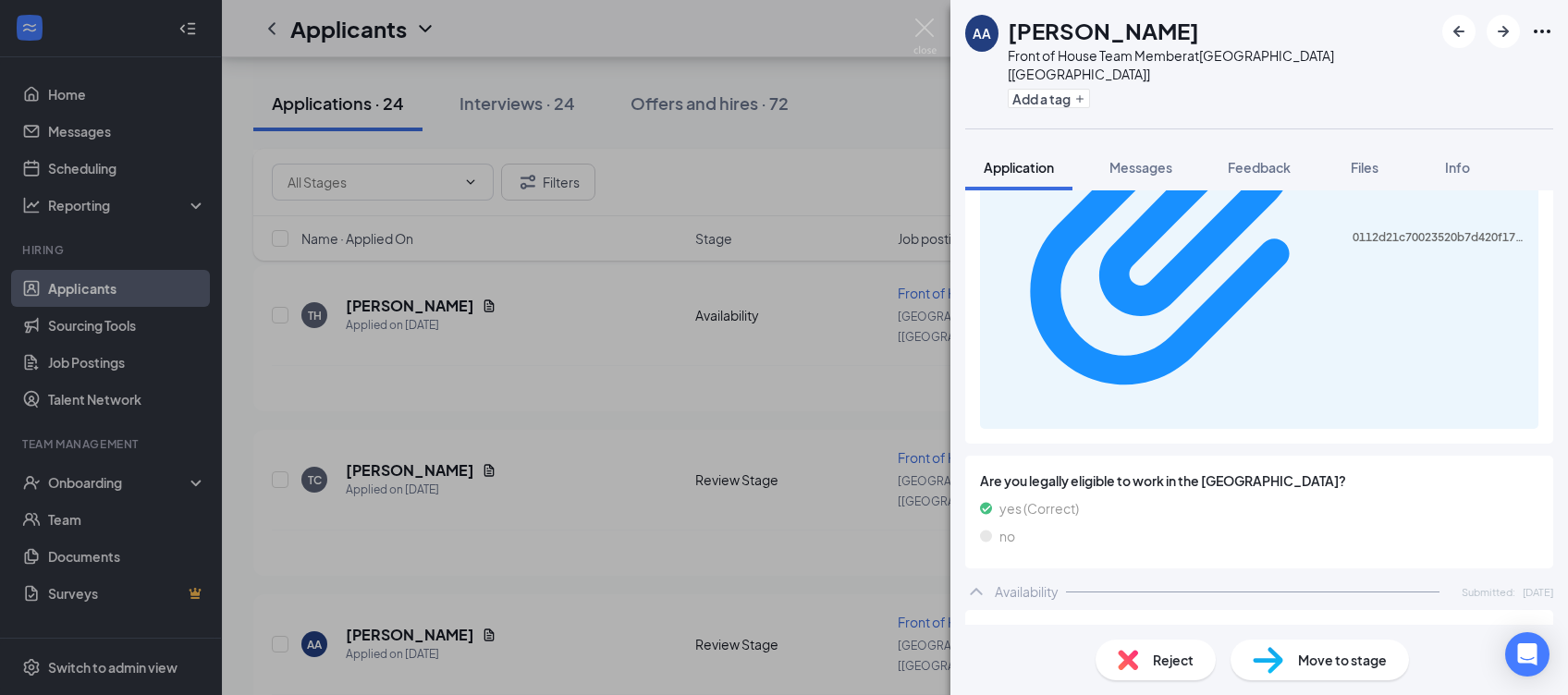
scroll to position [1015, 0]
click at [419, 573] on div "AA [PERSON_NAME] Front of House Team Member at [GEOGRAPHIC_DATA] [[GEOGRAPHIC_D…" at bounding box center [784, 348] width 1568 height 695
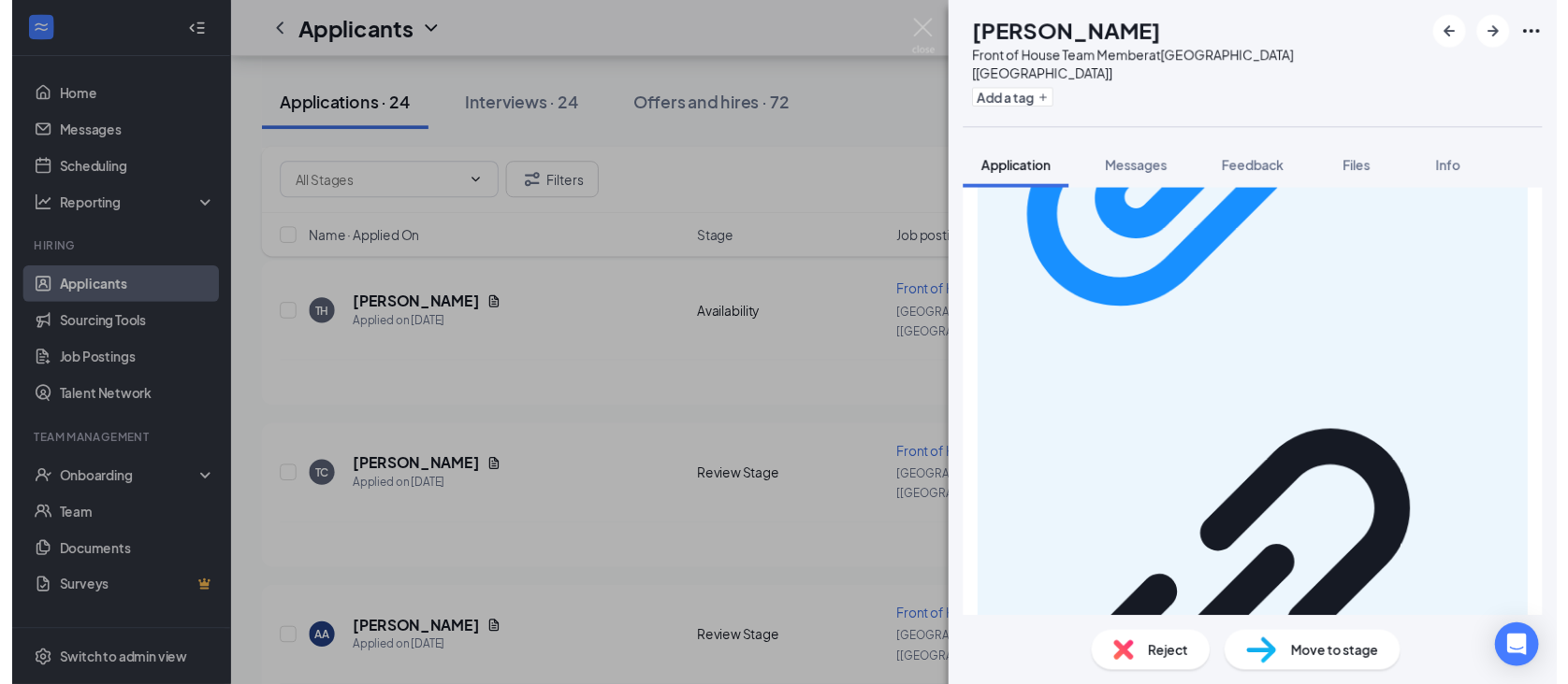
scroll to position [1127, 0]
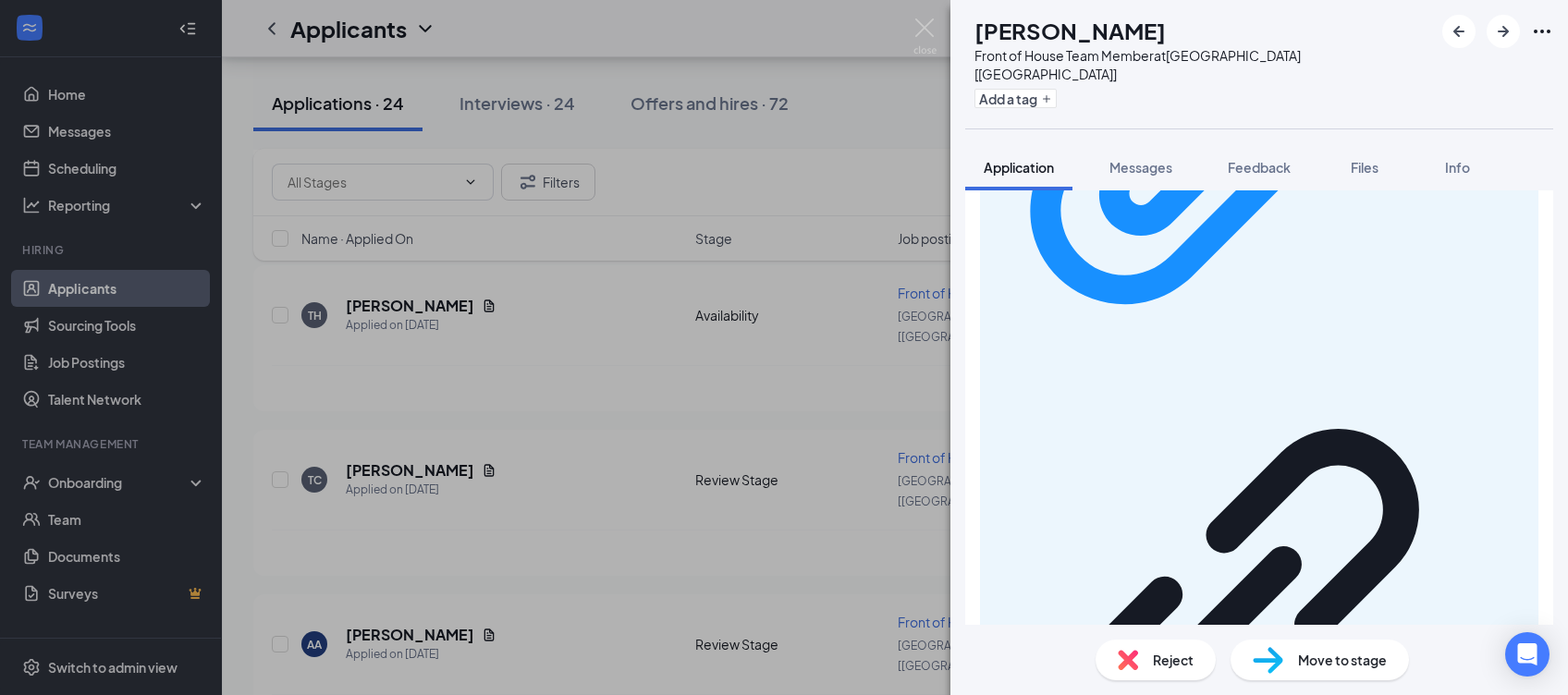
click at [514, 590] on div "GO [PERSON_NAME] Front of House Team Member at [GEOGRAPHIC_DATA] [[GEOGRAPHIC_D…" at bounding box center [784, 348] width 1568 height 695
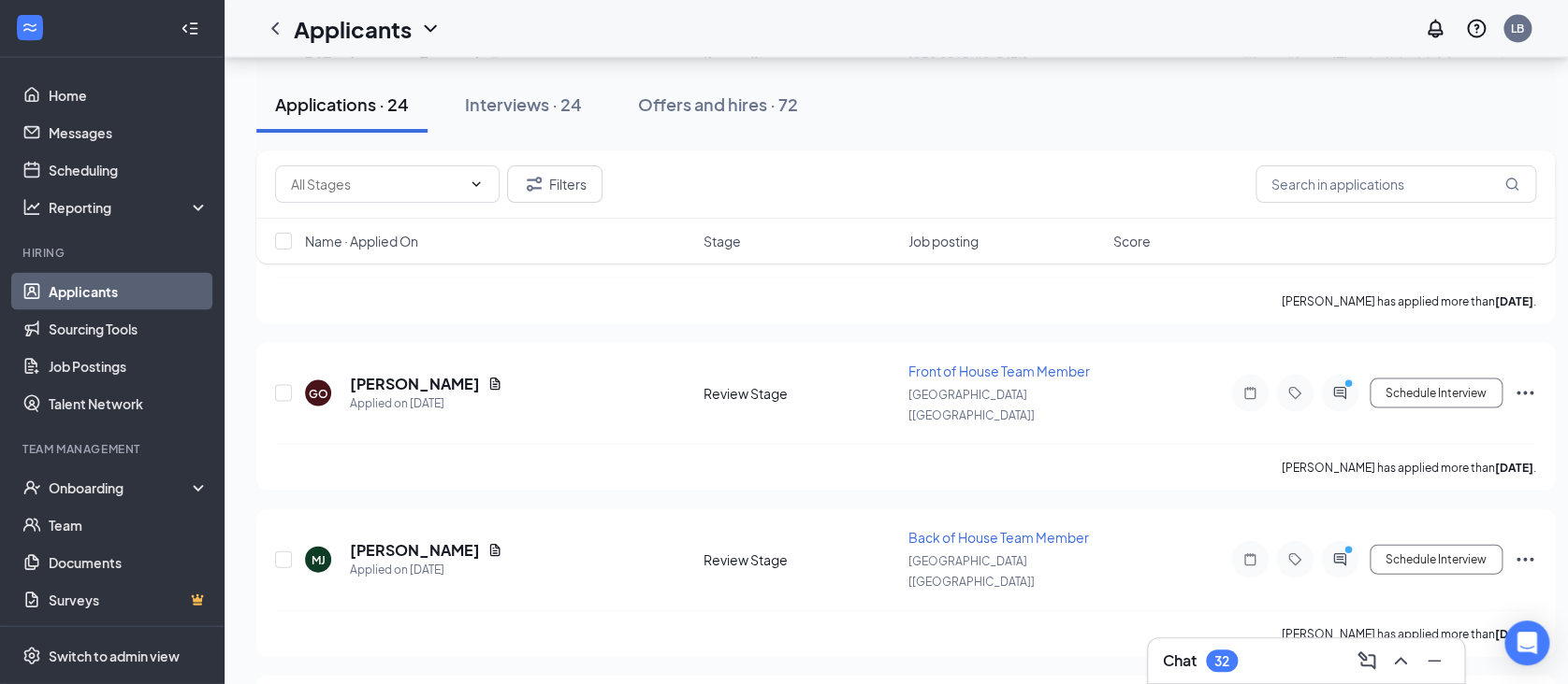
scroll to position [1773, 0]
click at [524, 105] on div "Interviews · 24" at bounding box center [523, 104] width 117 height 24
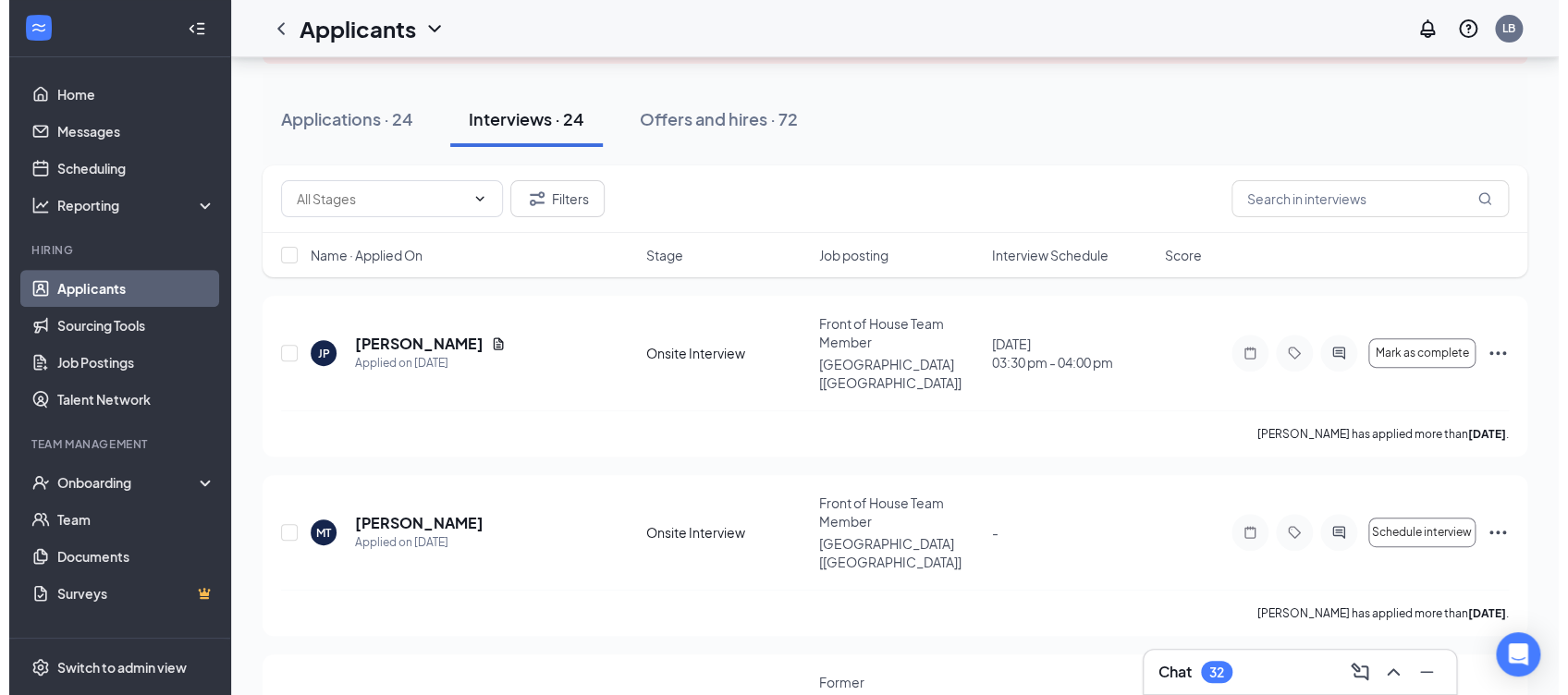
scroll to position [154, 0]
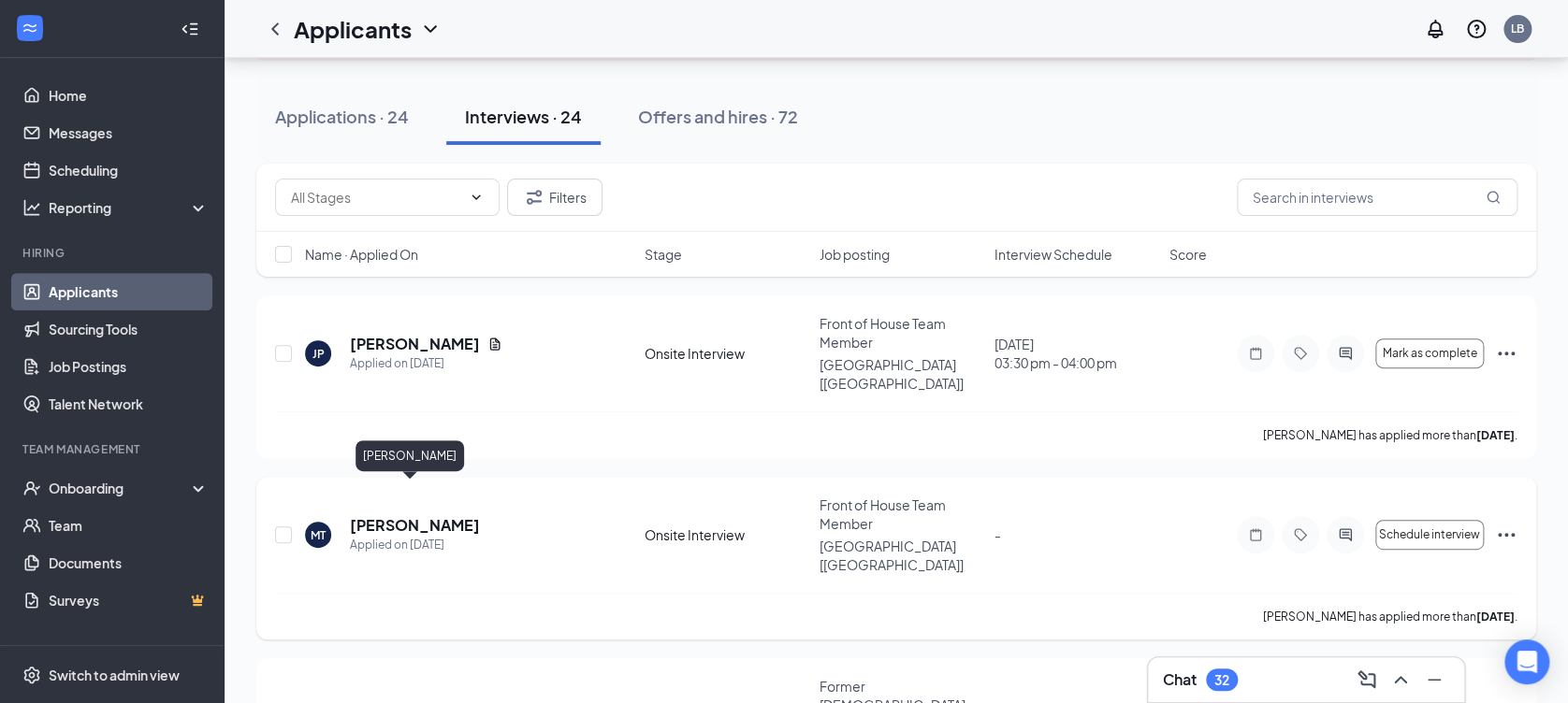
click at [374, 515] on h5 "[PERSON_NAME]" at bounding box center [415, 526] width 130 height 21
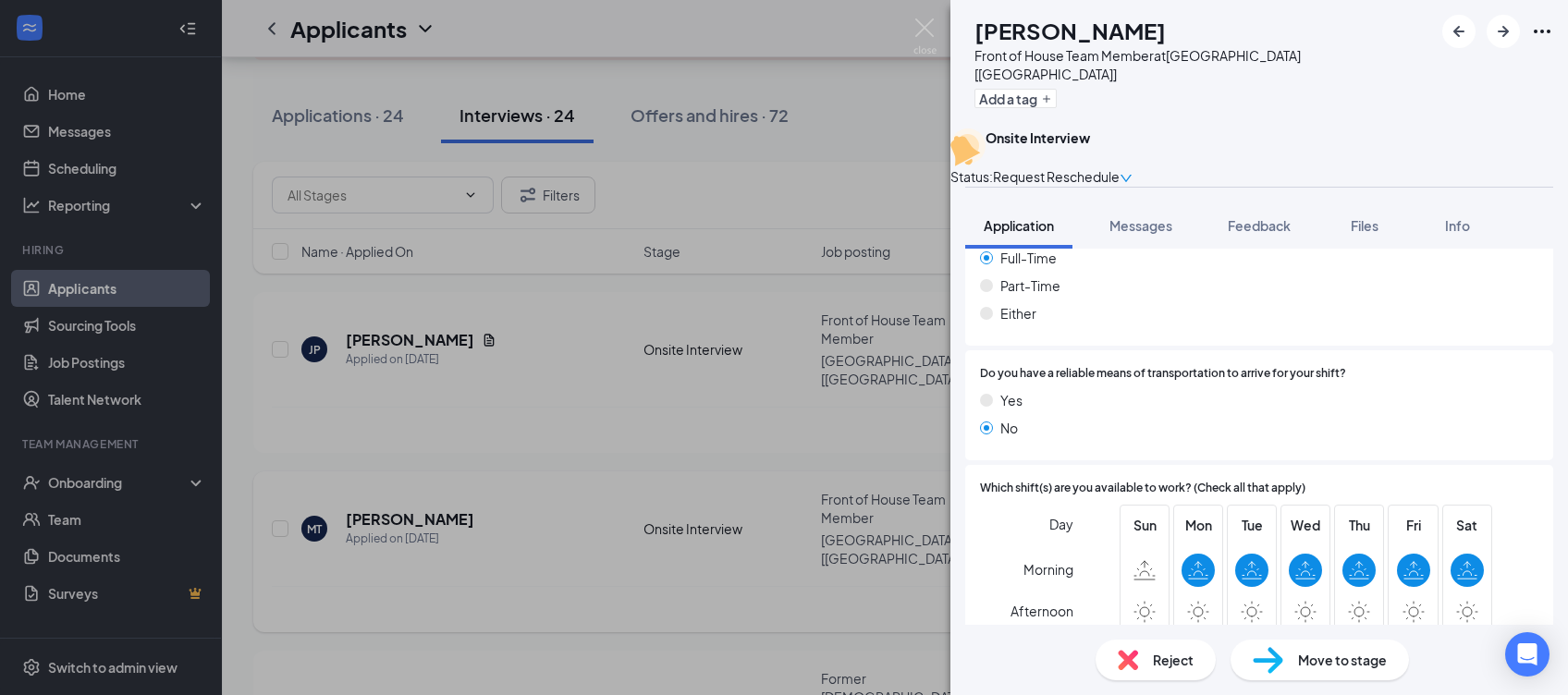
scroll to position [1134, 0]
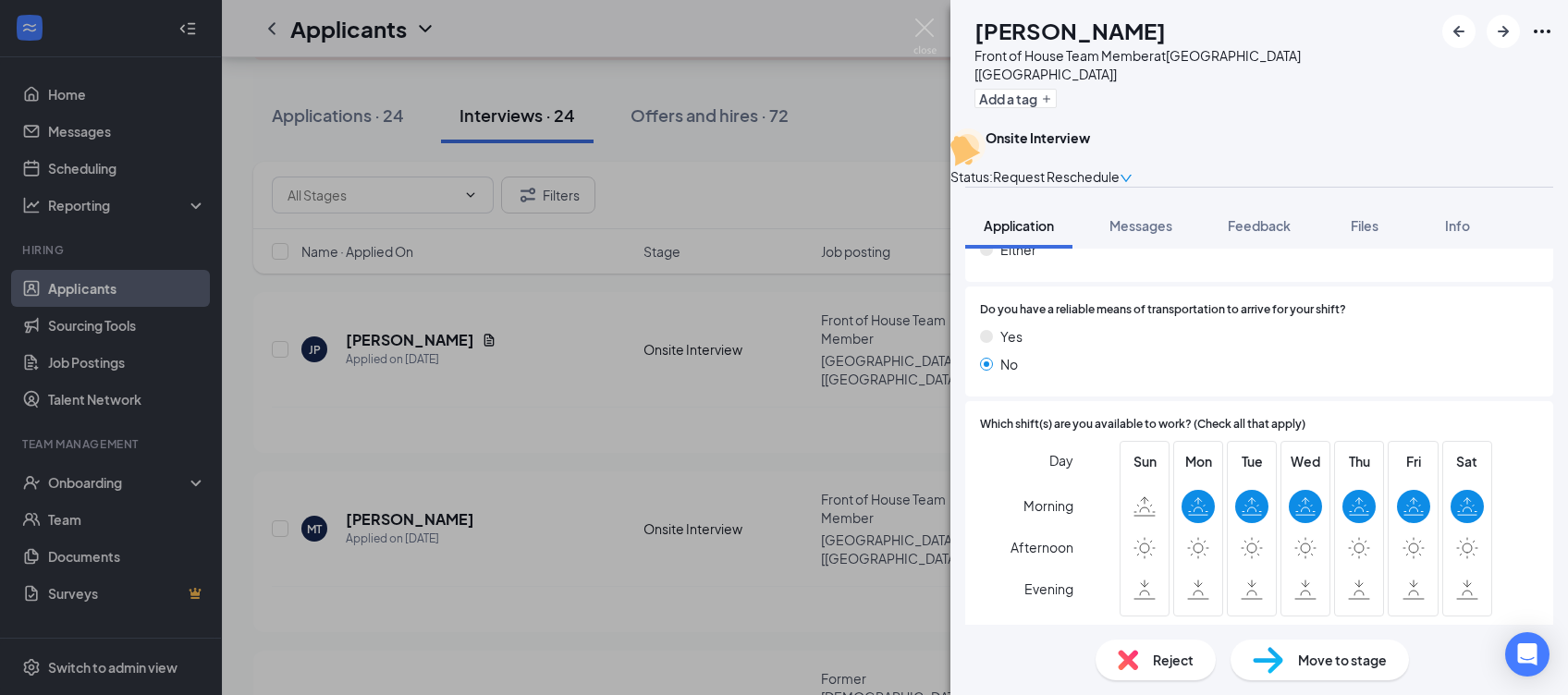
click at [378, 330] on div "MT [PERSON_NAME] Front of House Team Member at [GEOGRAPHIC_DATA] [[GEOGRAPHIC_D…" at bounding box center [784, 348] width 1568 height 695
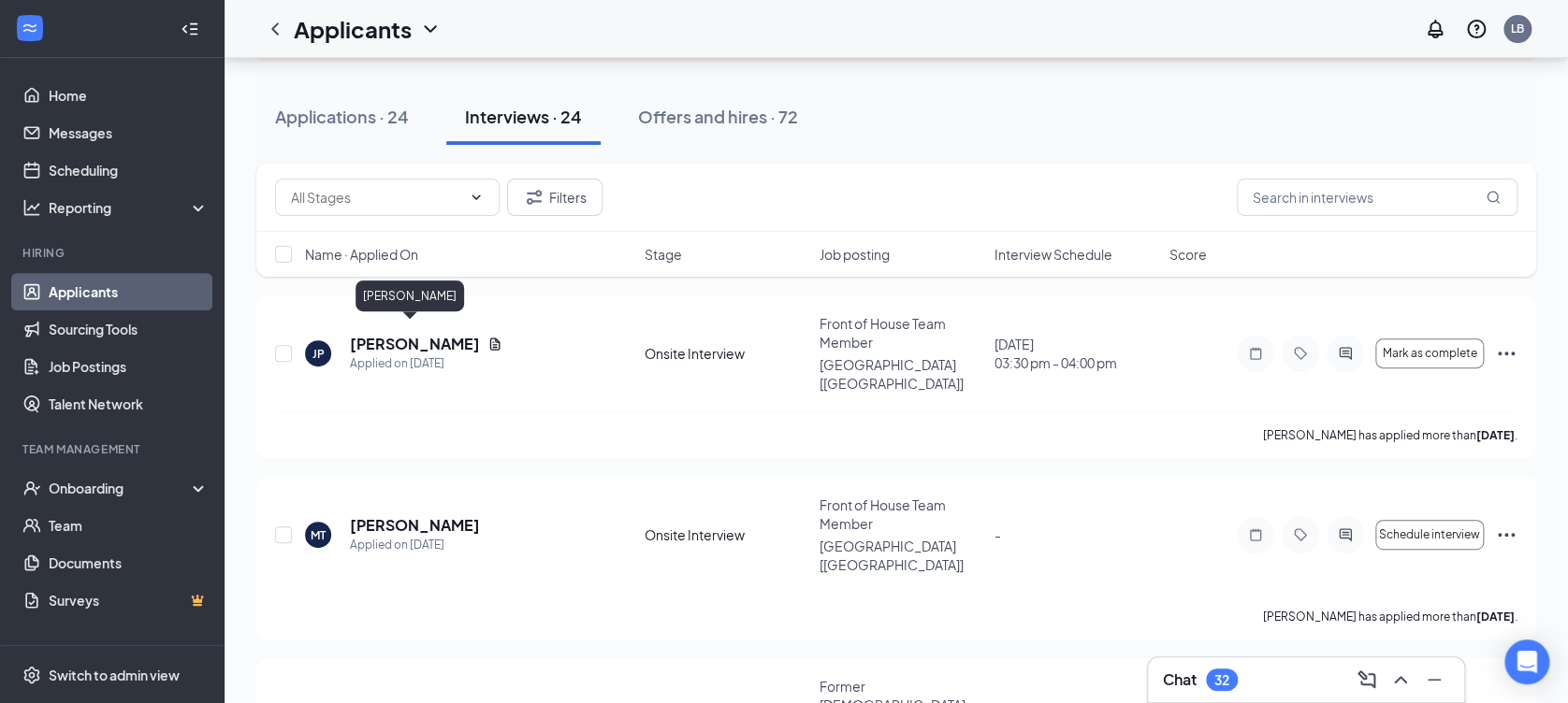
click at [382, 333] on h5 "[PERSON_NAME]" at bounding box center [415, 344] width 130 height 21
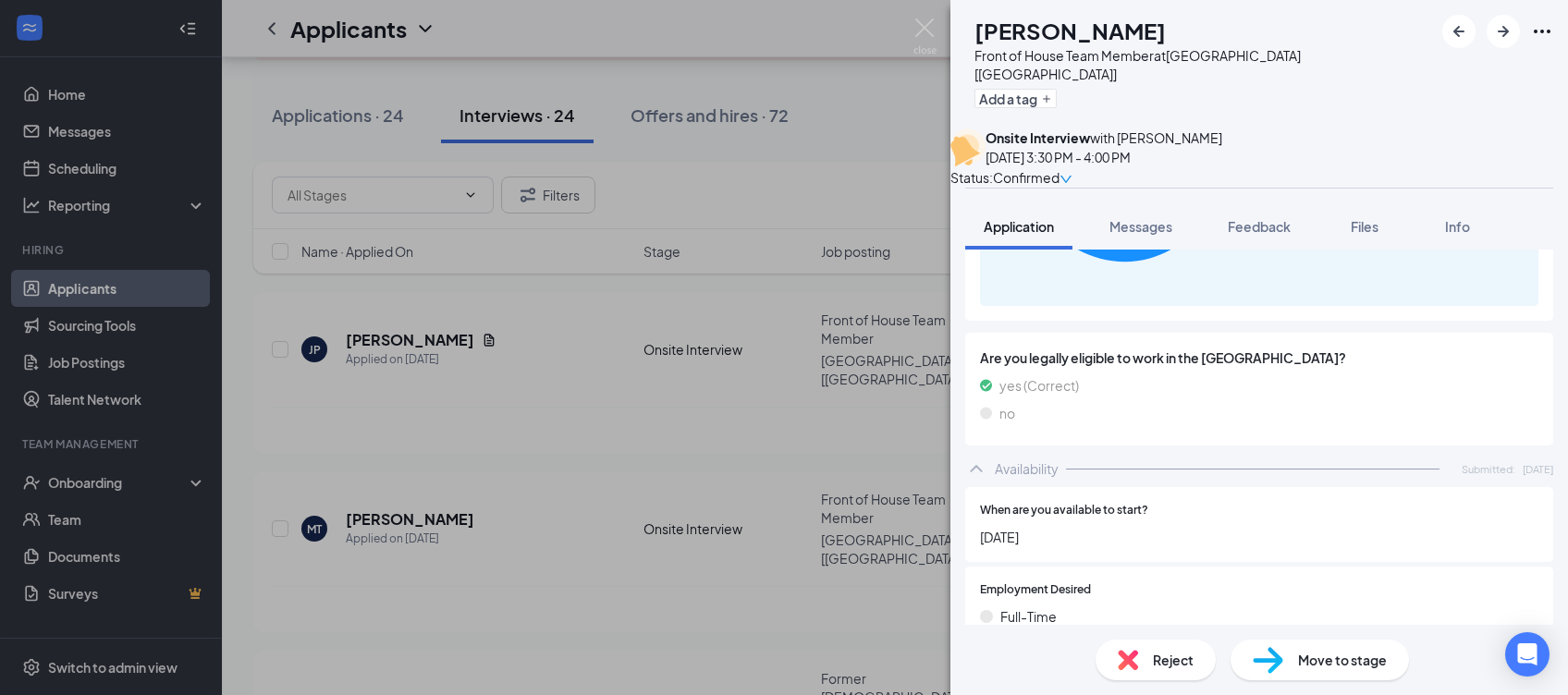
scroll to position [1214, 0]
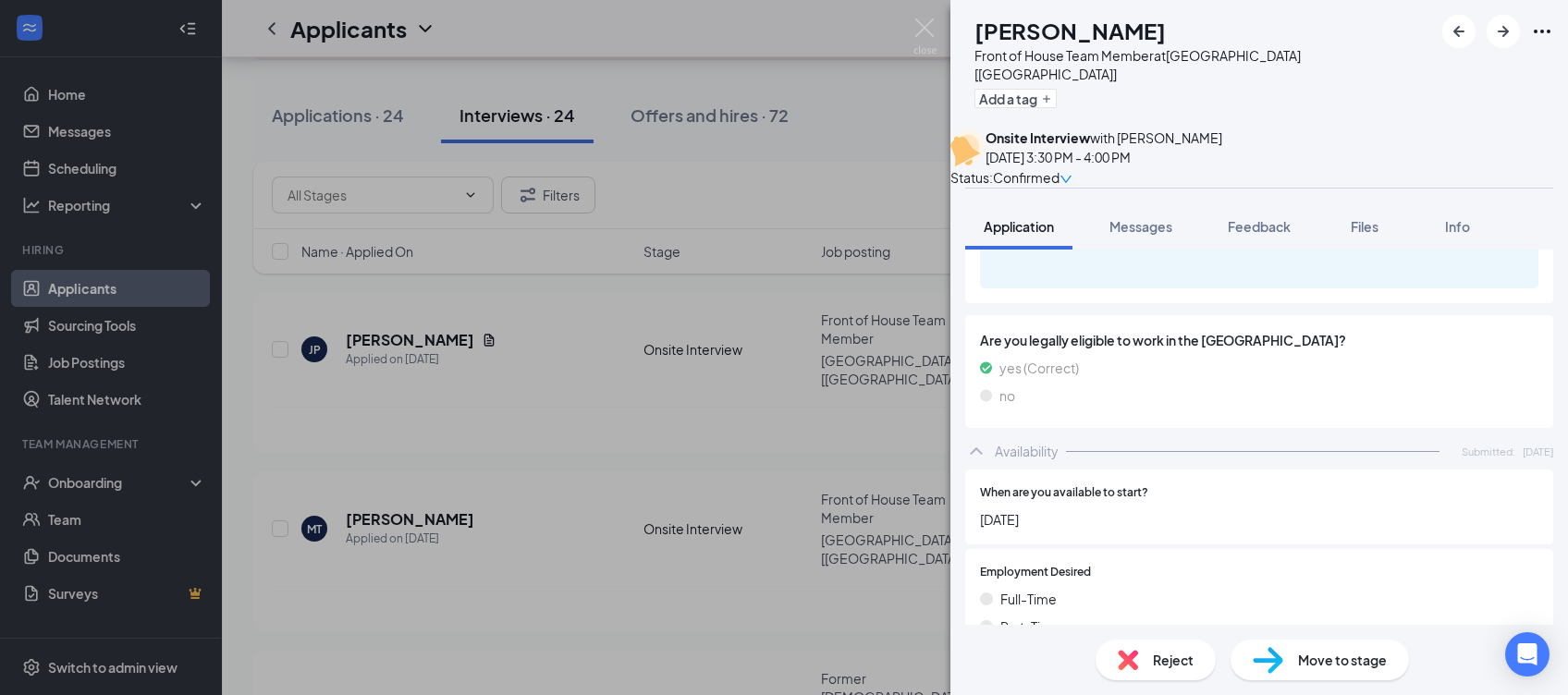
click at [414, 641] on div "JP [PERSON_NAME] Front of House Team Member at [GEOGRAPHIC_DATA] [[GEOGRAPHIC_D…" at bounding box center [784, 348] width 1568 height 695
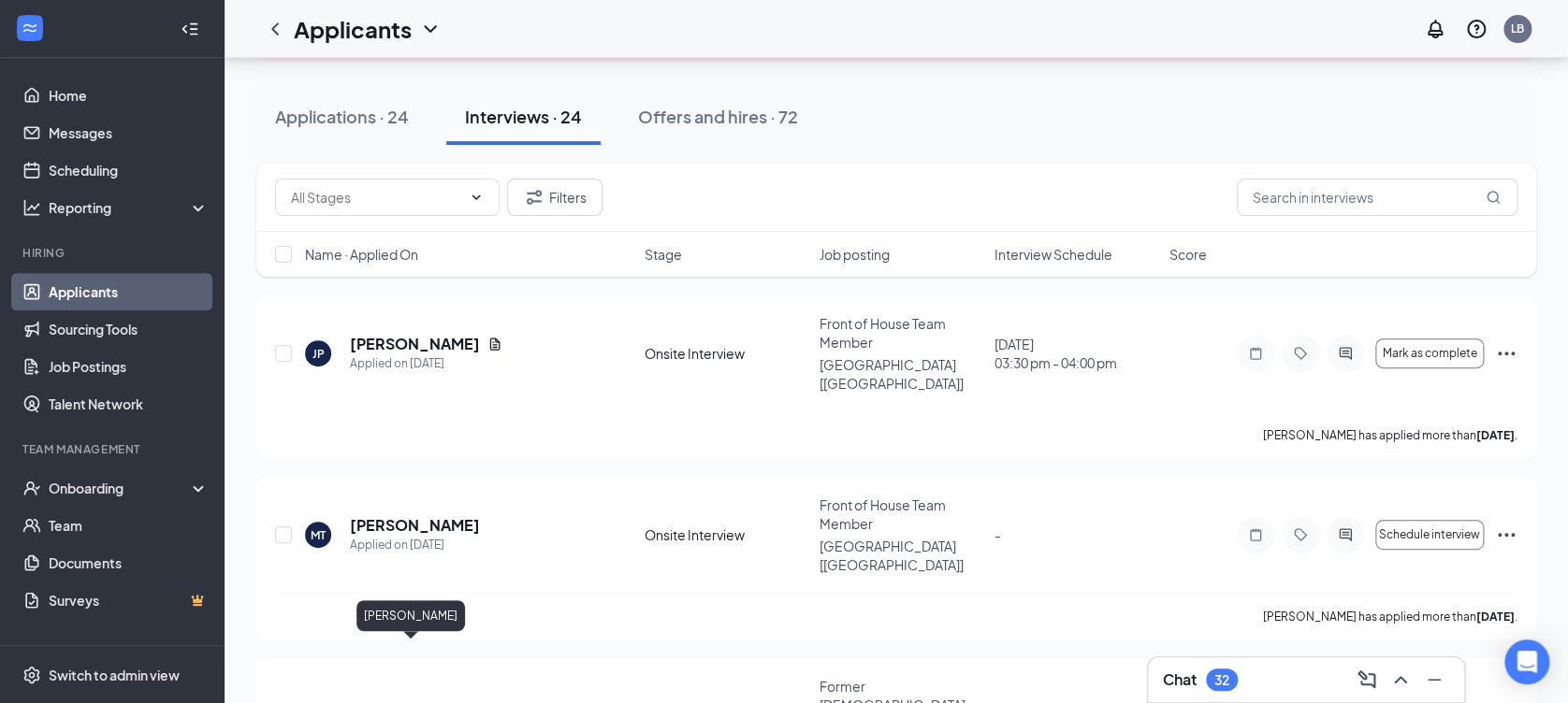
click at [419, 702] on h5 "[PERSON_NAME]" at bounding box center [415, 716] width 130 height 21
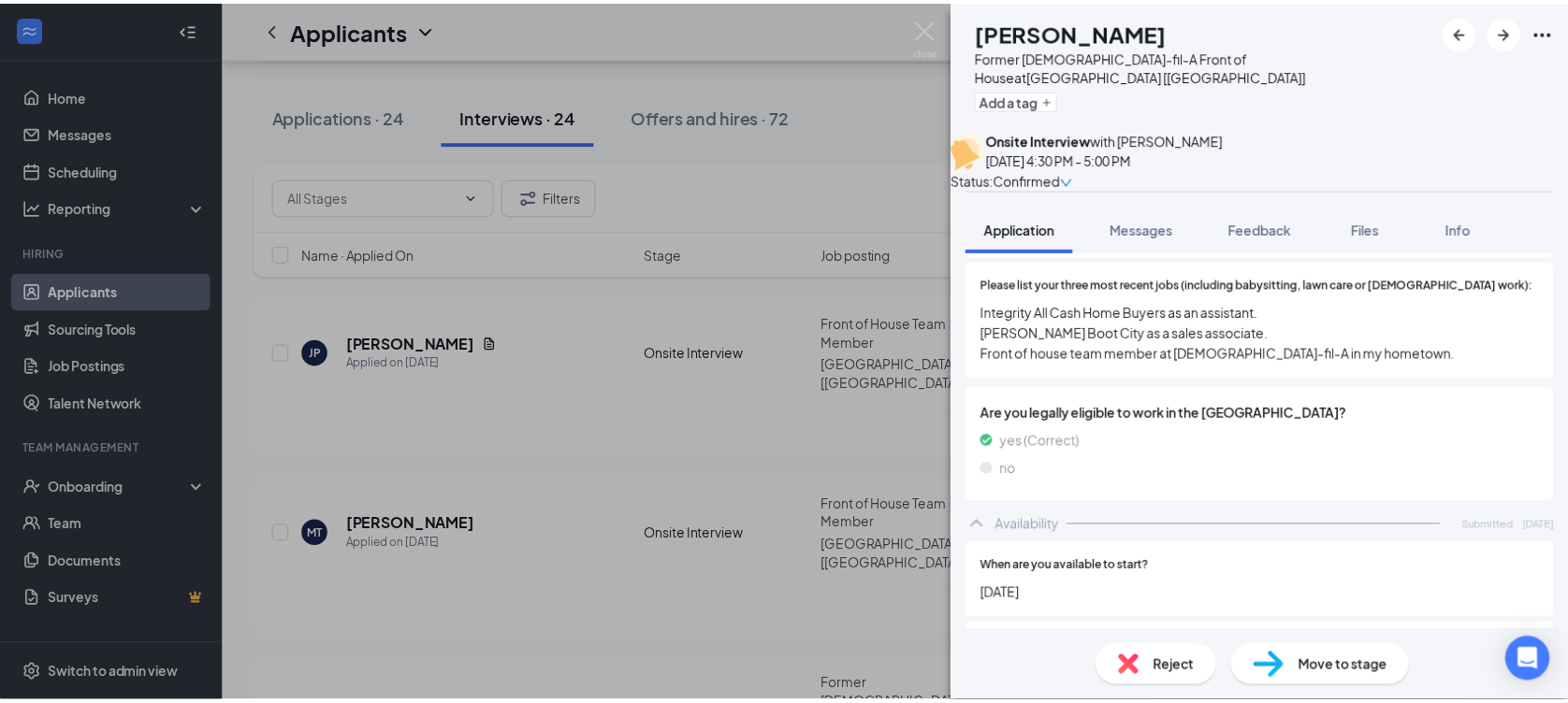
scroll to position [712, 0]
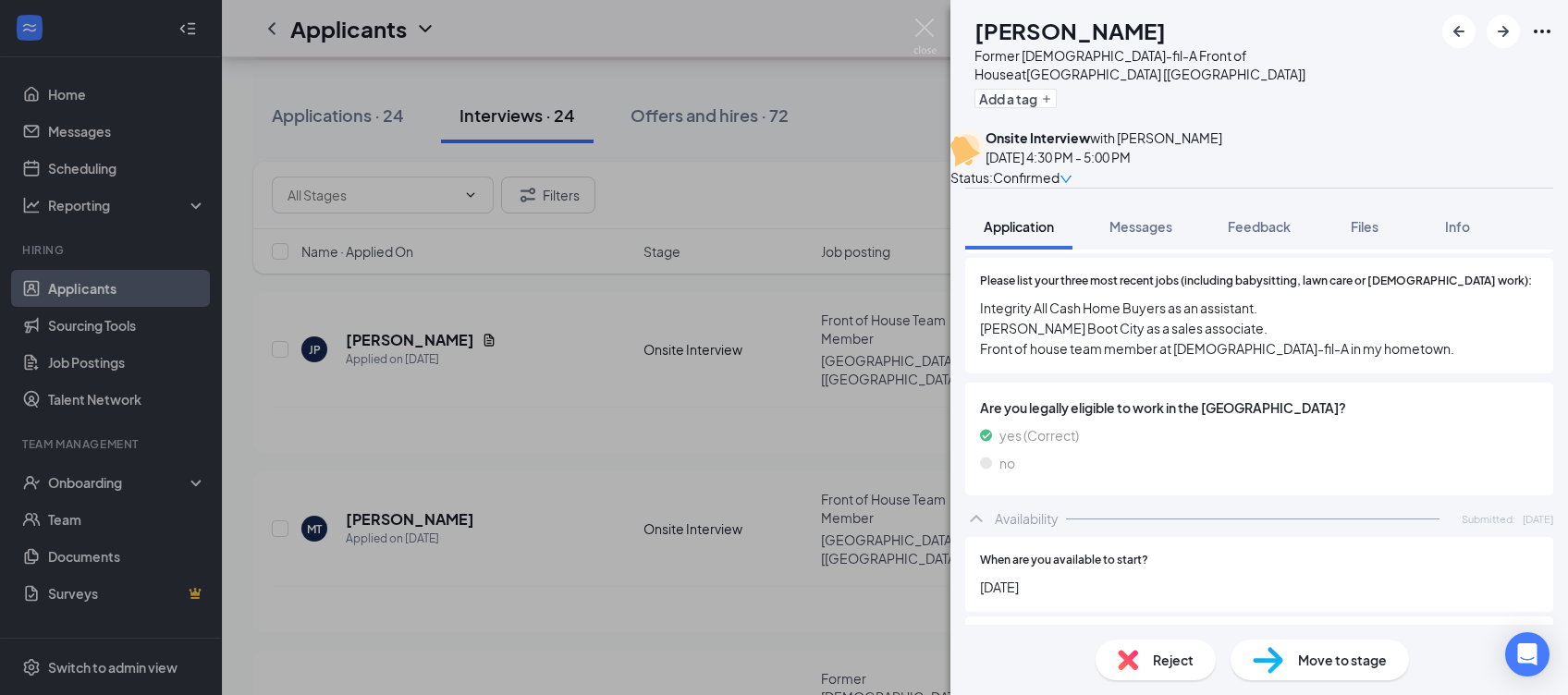
click at [519, 568] on div "AE [PERSON_NAME] Former [DEMOGRAPHIC_DATA]-fil-A Front of House at [GEOGRAPHIC_…" at bounding box center [784, 348] width 1568 height 695
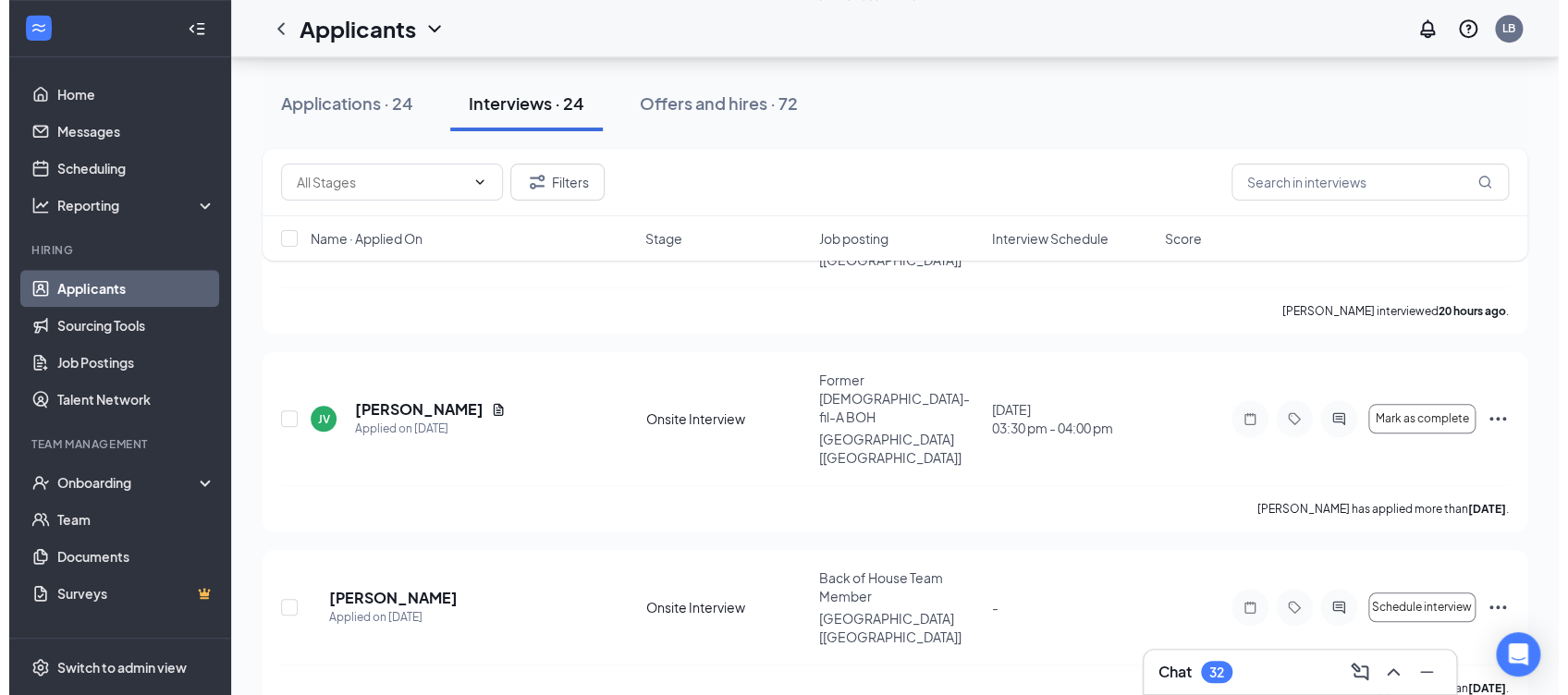
scroll to position [651, 0]
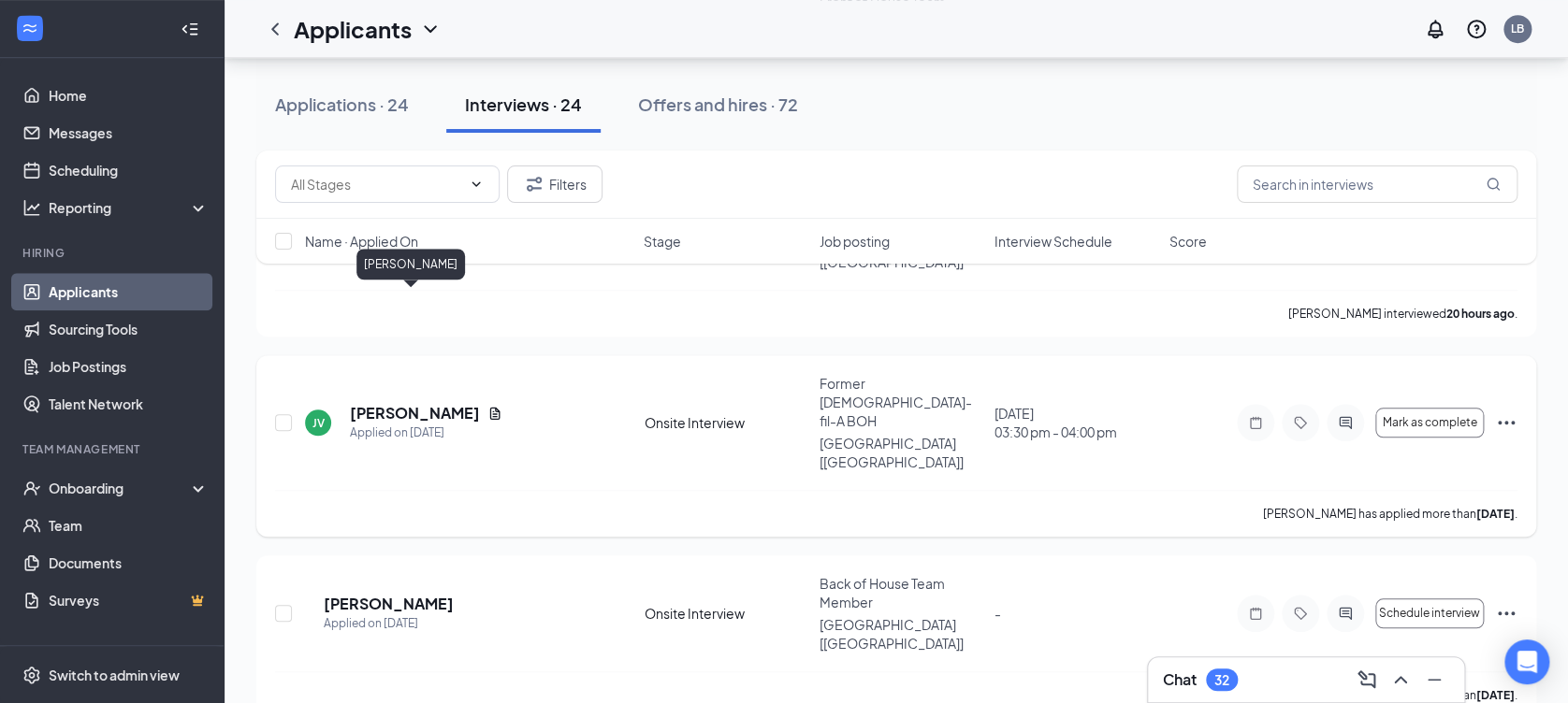
click at [409, 403] on h5 "[PERSON_NAME]" at bounding box center [415, 413] width 130 height 21
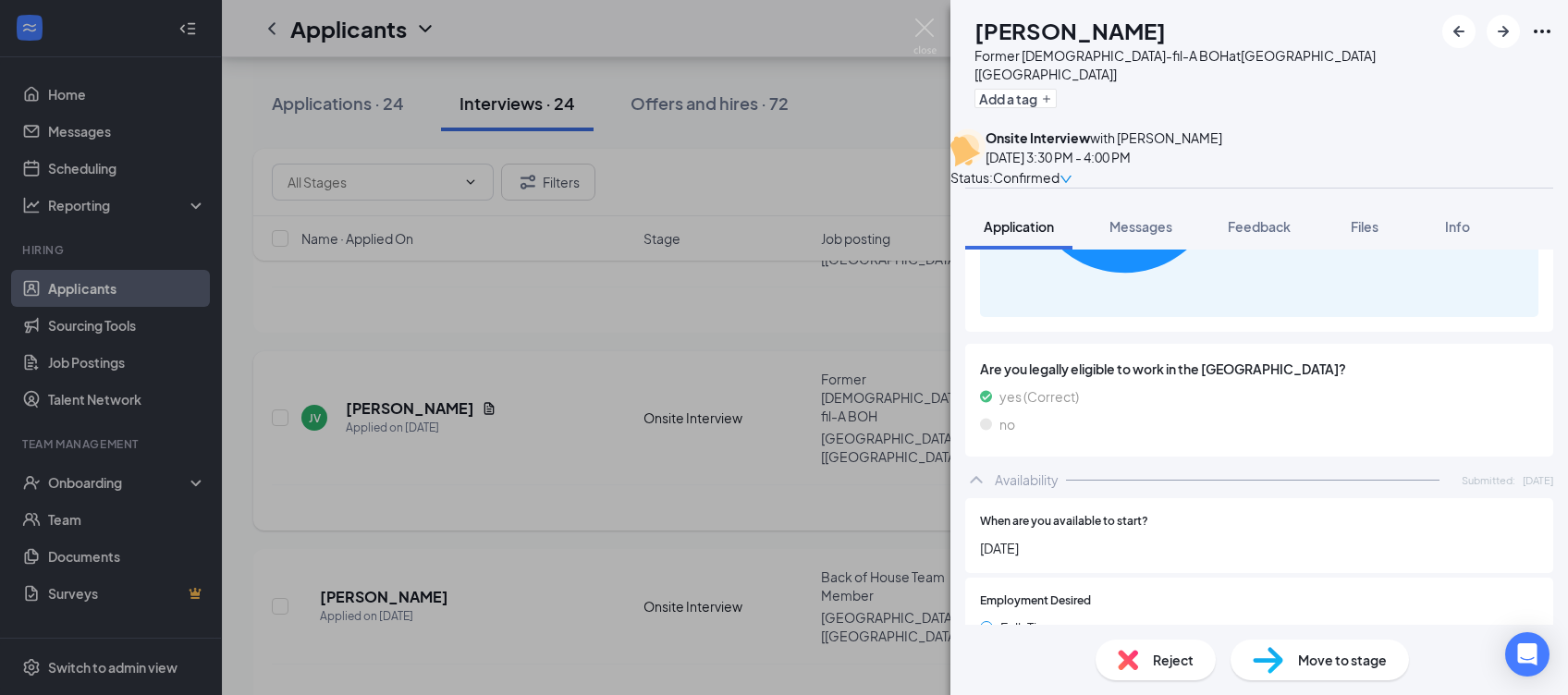
scroll to position [1148, 0]
click at [489, 506] on div "JV [PERSON_NAME] Former [DEMOGRAPHIC_DATA]-fil-A BOH at [GEOGRAPHIC_DATA] [[GEO…" at bounding box center [784, 348] width 1568 height 695
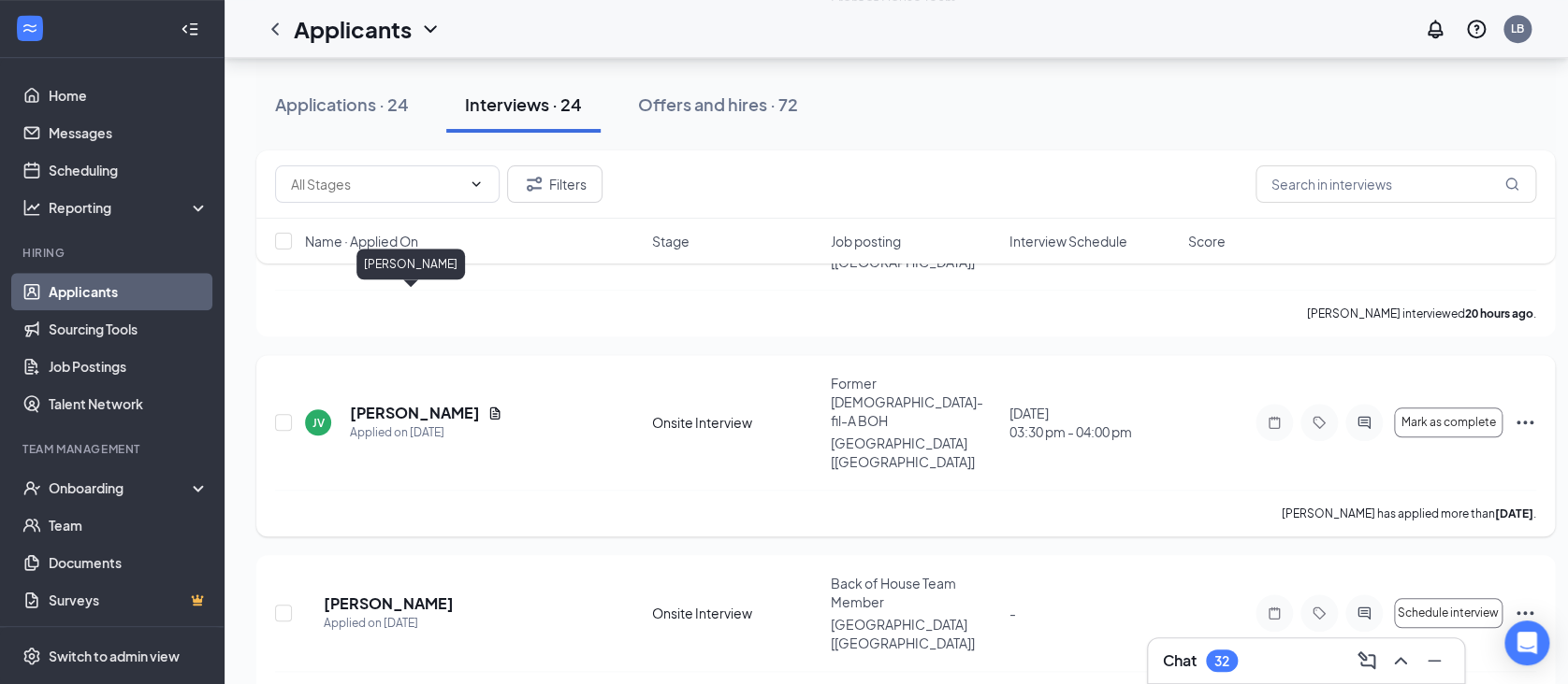
click at [432, 403] on h5 "[PERSON_NAME]" at bounding box center [415, 413] width 130 height 21
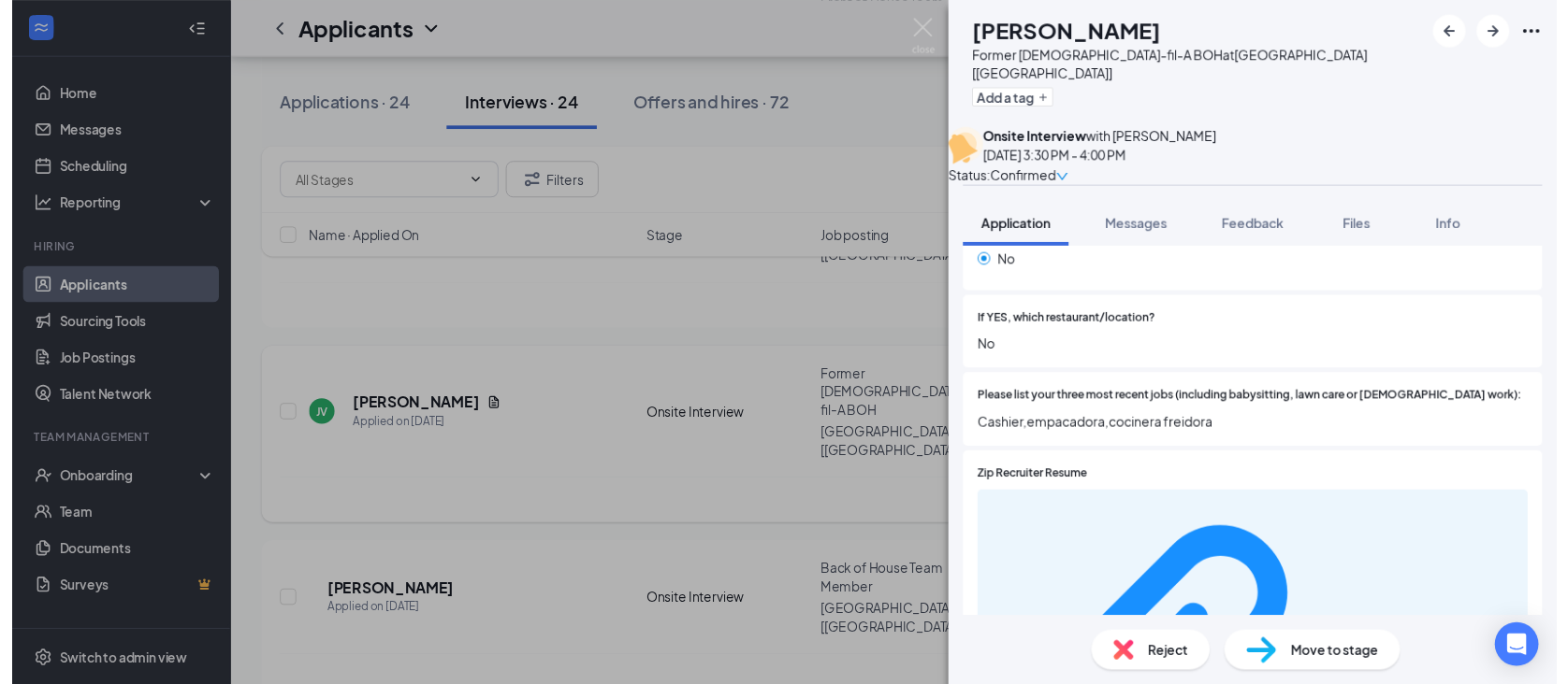
scroll to position [602, 0]
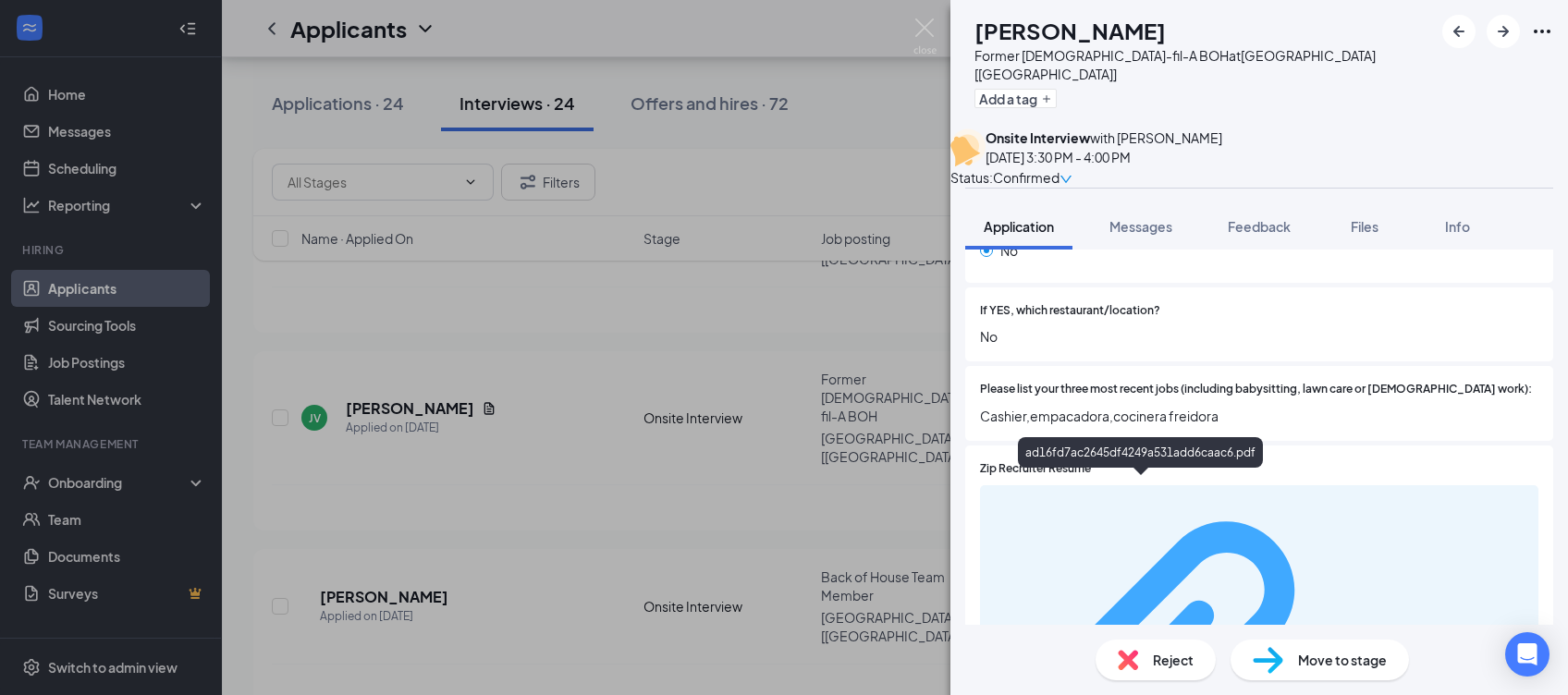
click at [1352, 668] on div "ad16fd7ac2645df4249a531add6caac6.pdf" at bounding box center [1439, 675] width 174 height 15
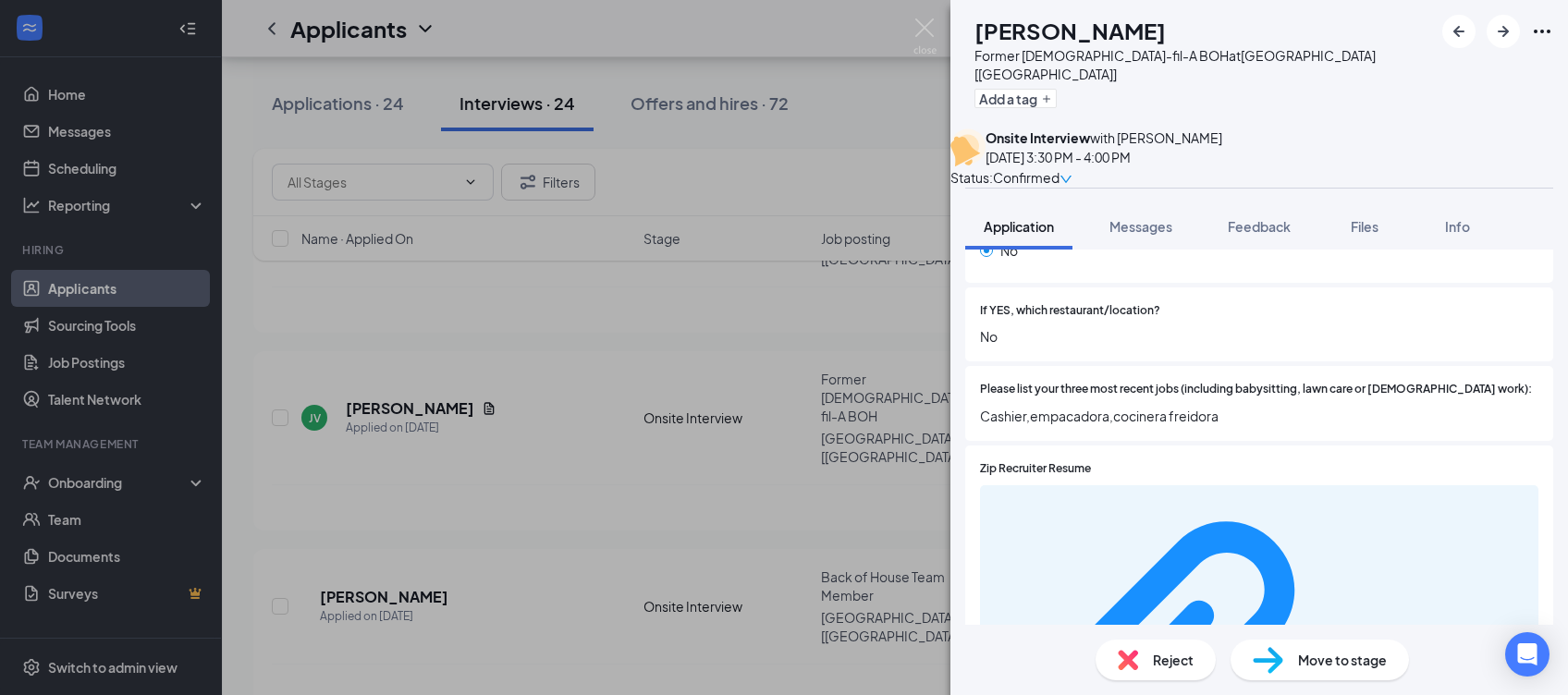
click at [478, 452] on div "JV [PERSON_NAME] Former [DEMOGRAPHIC_DATA]-fil-A BOH at [GEOGRAPHIC_DATA] [[GEO…" at bounding box center [784, 348] width 1568 height 695
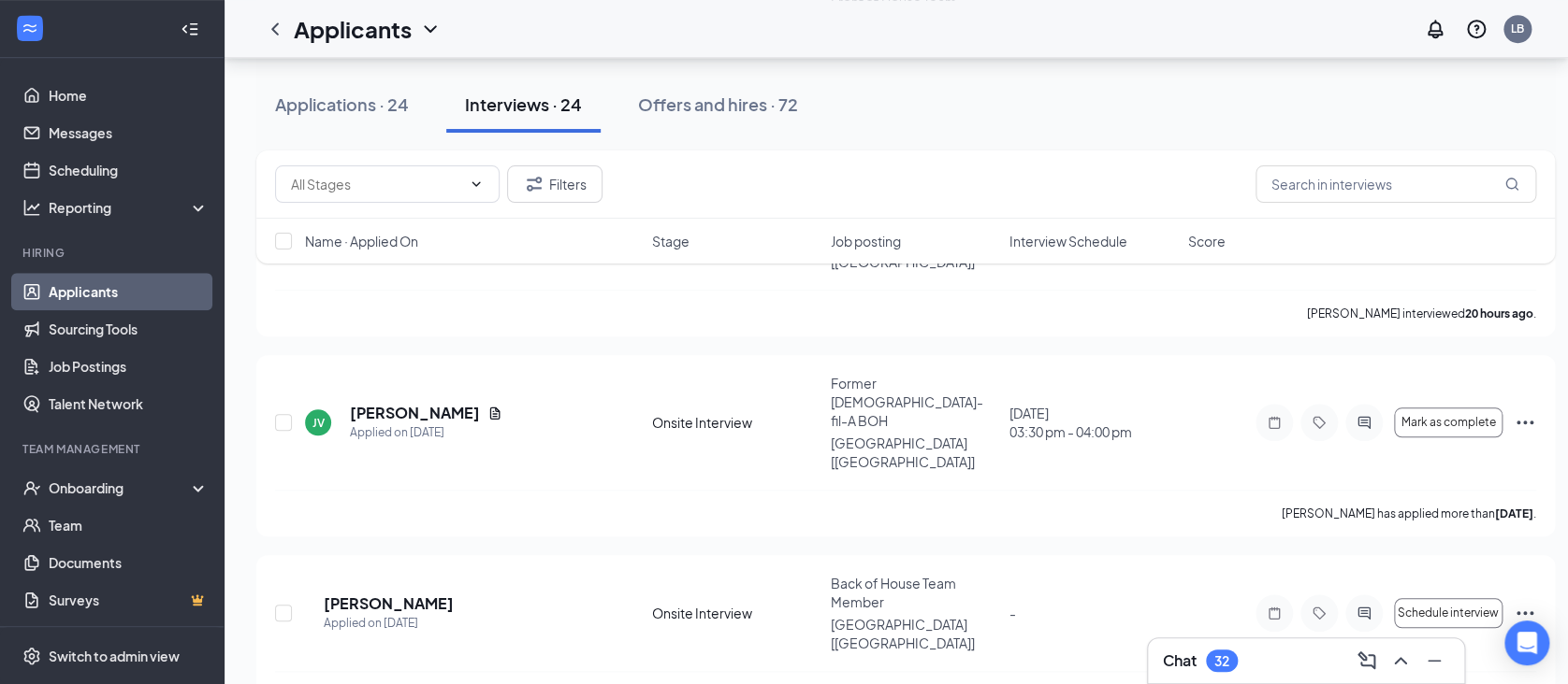
click at [1076, 236] on span "Interview Schedule" at bounding box center [1069, 241] width 118 height 19
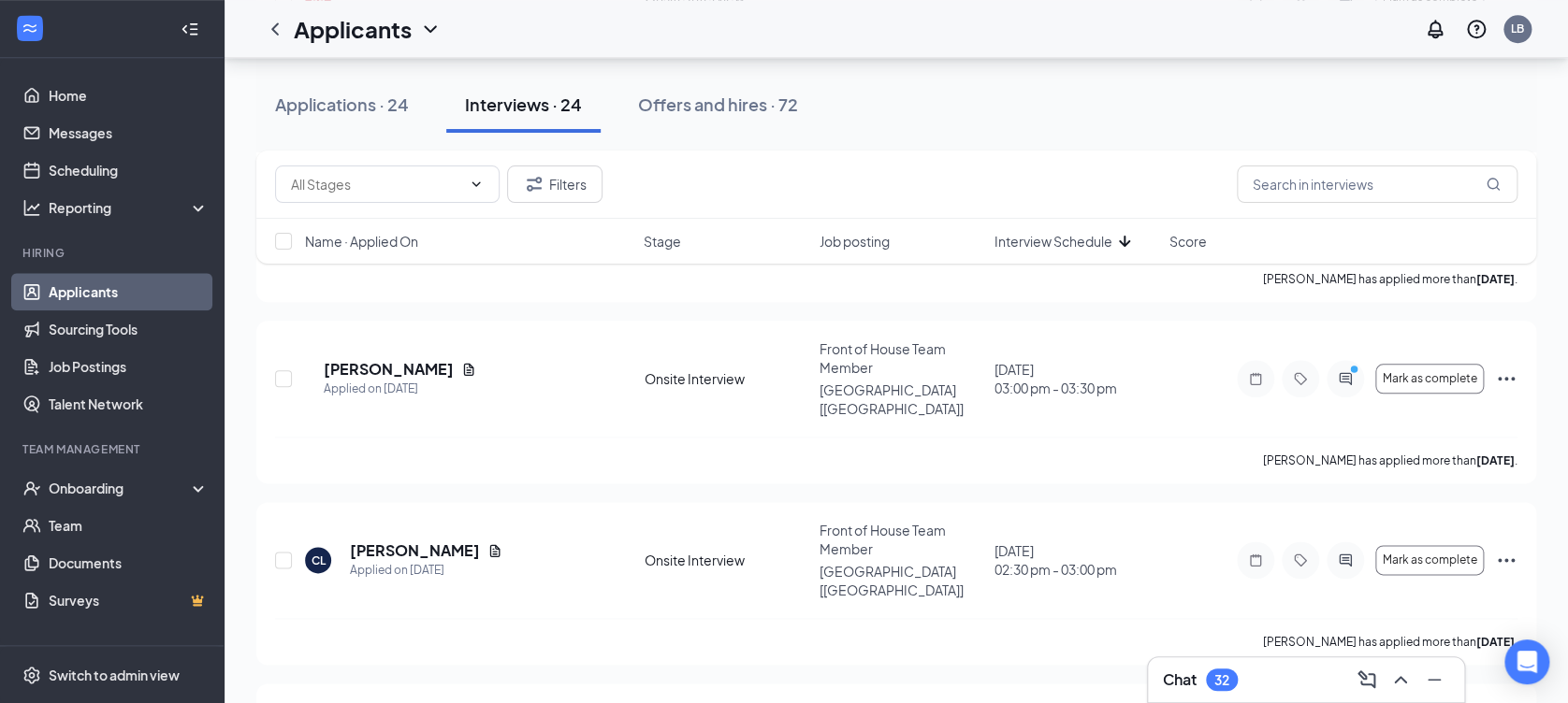
scroll to position [879, 0]
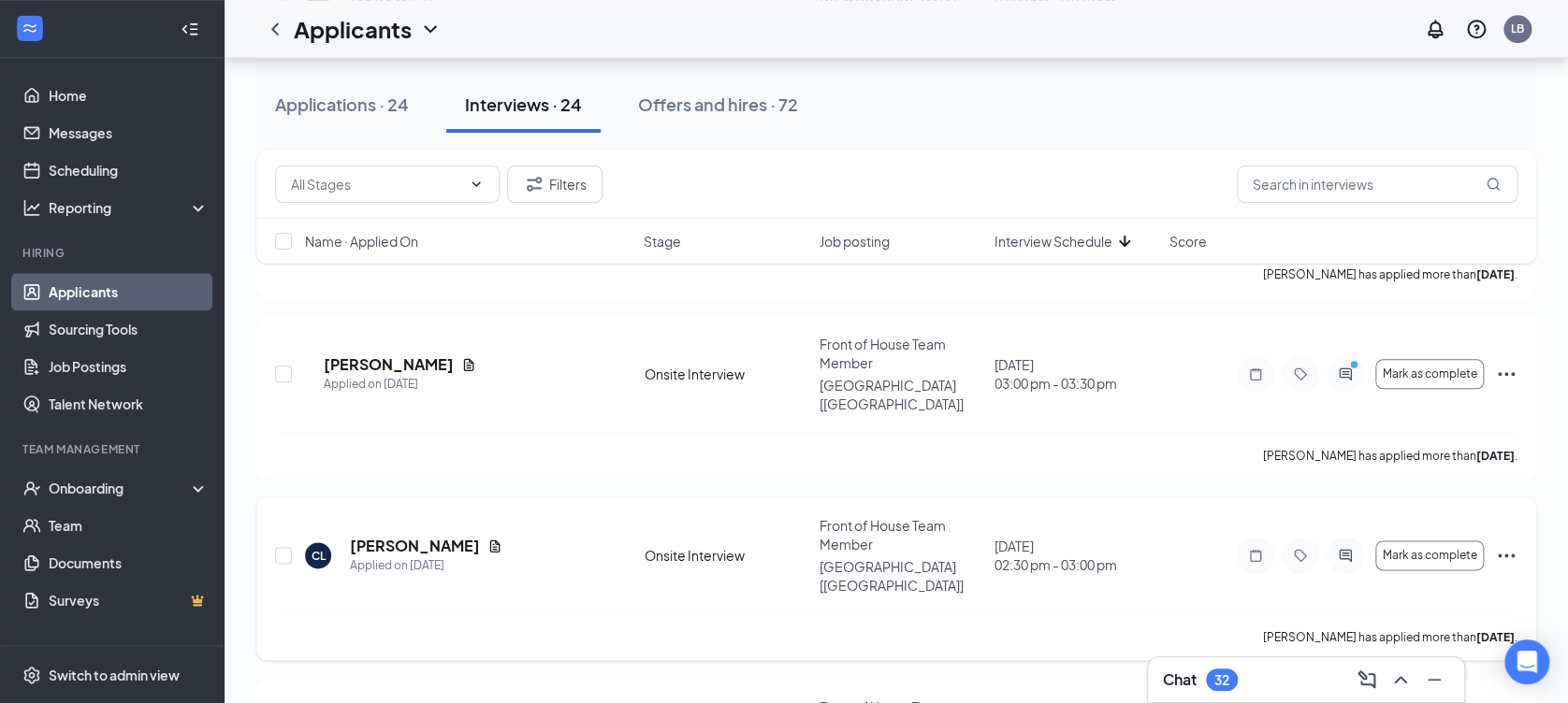
click at [1526, 497] on div "CL [PERSON_NAME] Applied on [DATE] Onsite Interview Front of House Team Member …" at bounding box center [896, 578] width 1280 height 163
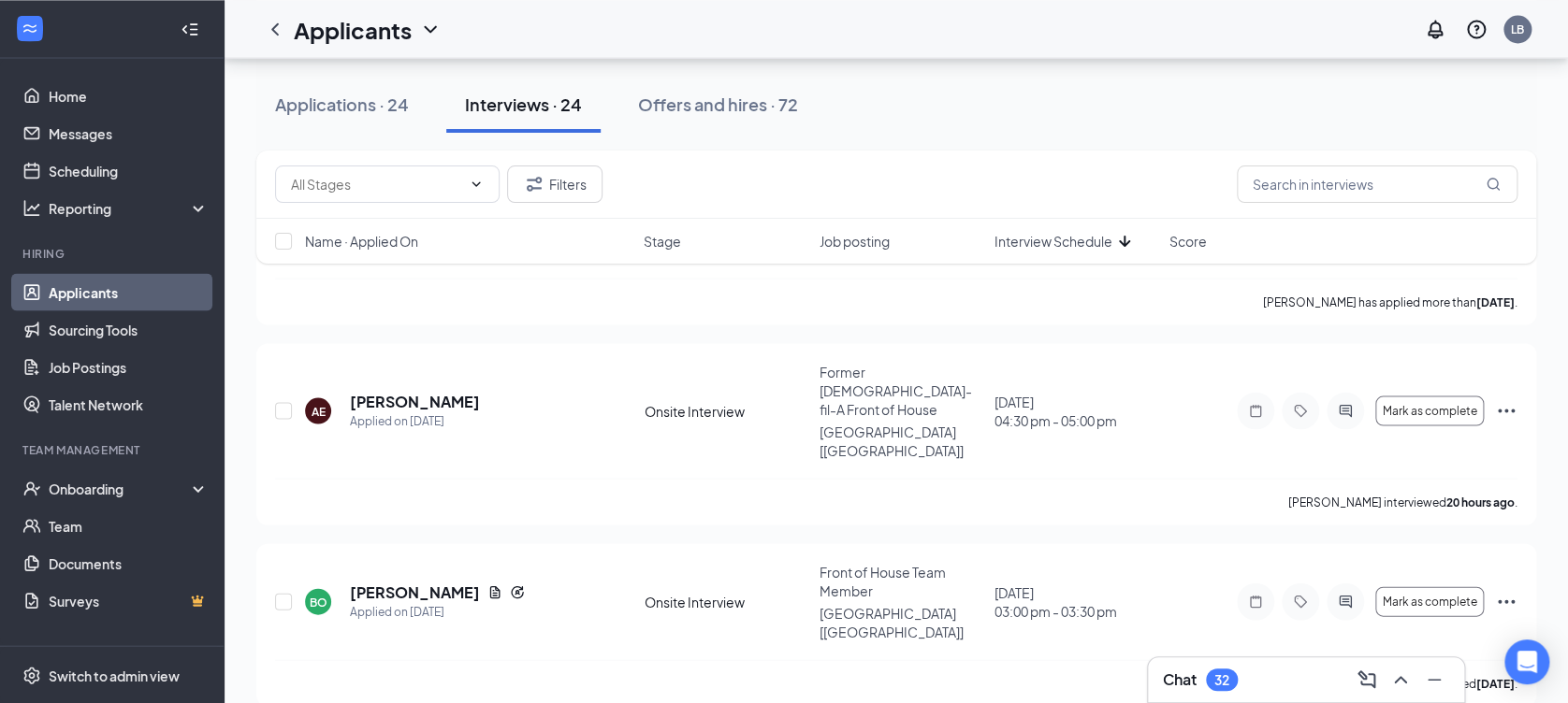
scroll to position [1758, 0]
